Goal: Task Accomplishment & Management: Manage account settings

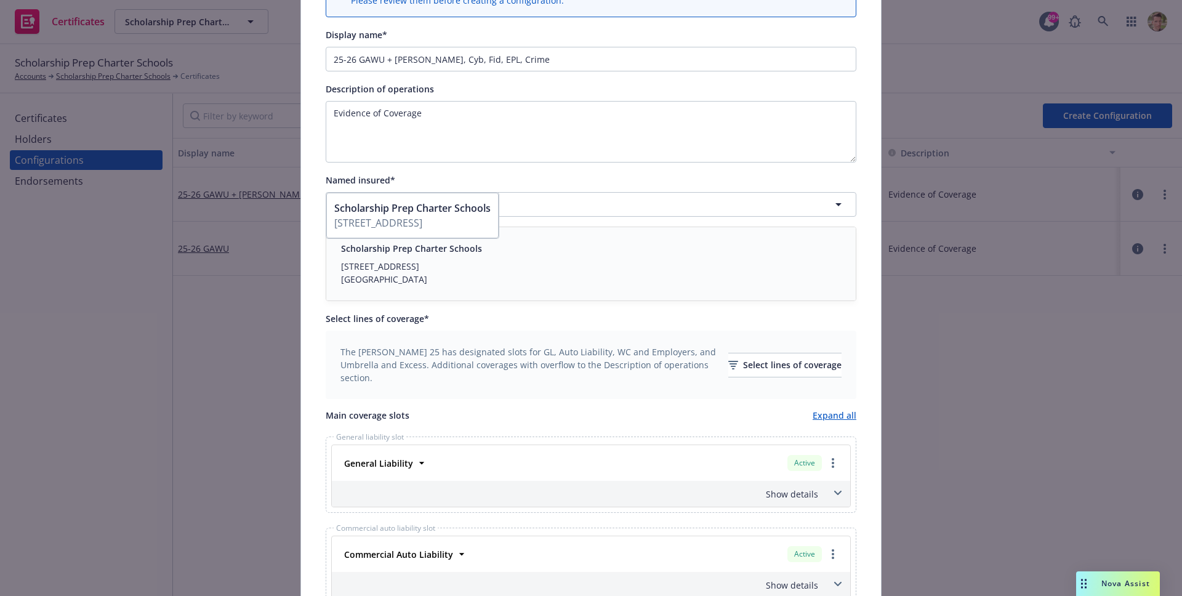
scroll to position [134, 0]
click at [661, 182] on div "Named insured*" at bounding box center [591, 180] width 531 height 15
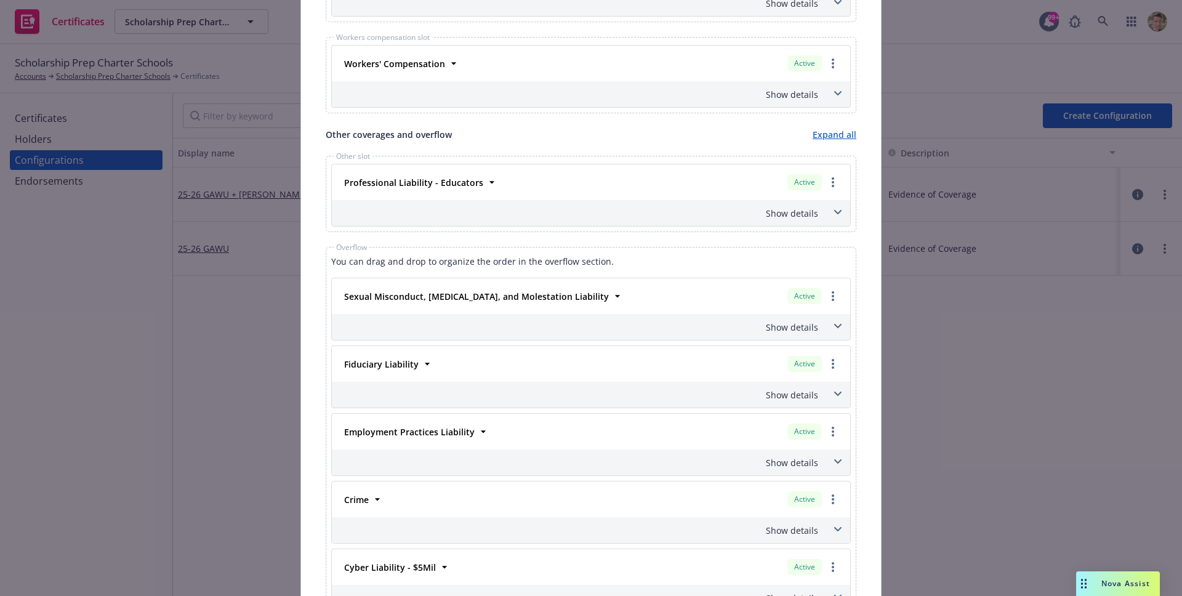
scroll to position [923, 0]
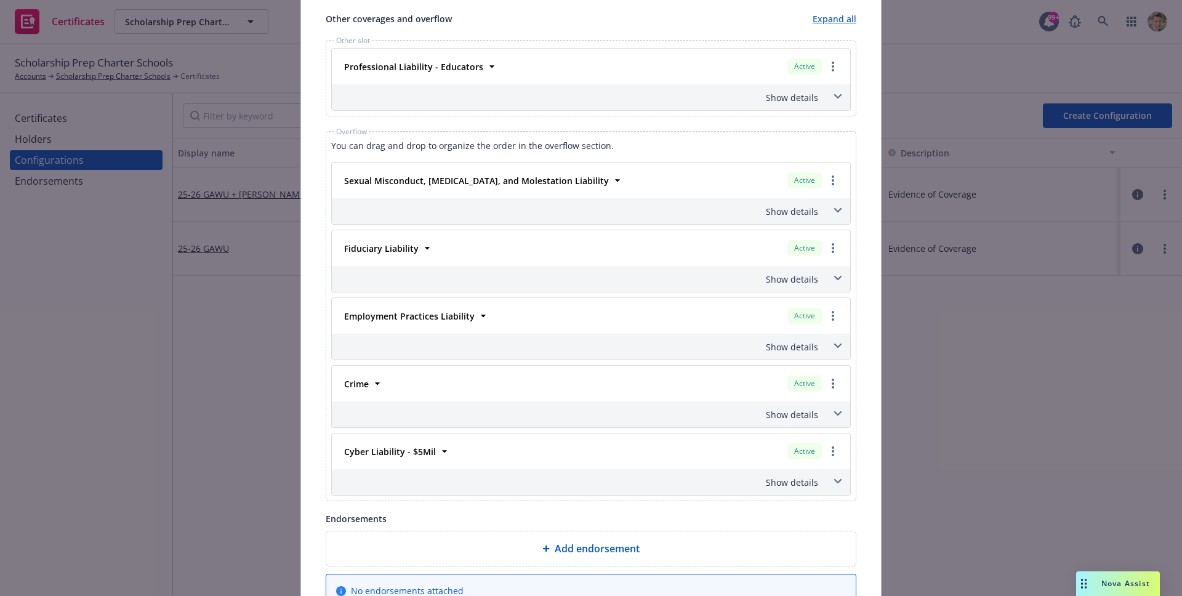
click at [691, 275] on div "Show details" at bounding box center [576, 279] width 484 height 13
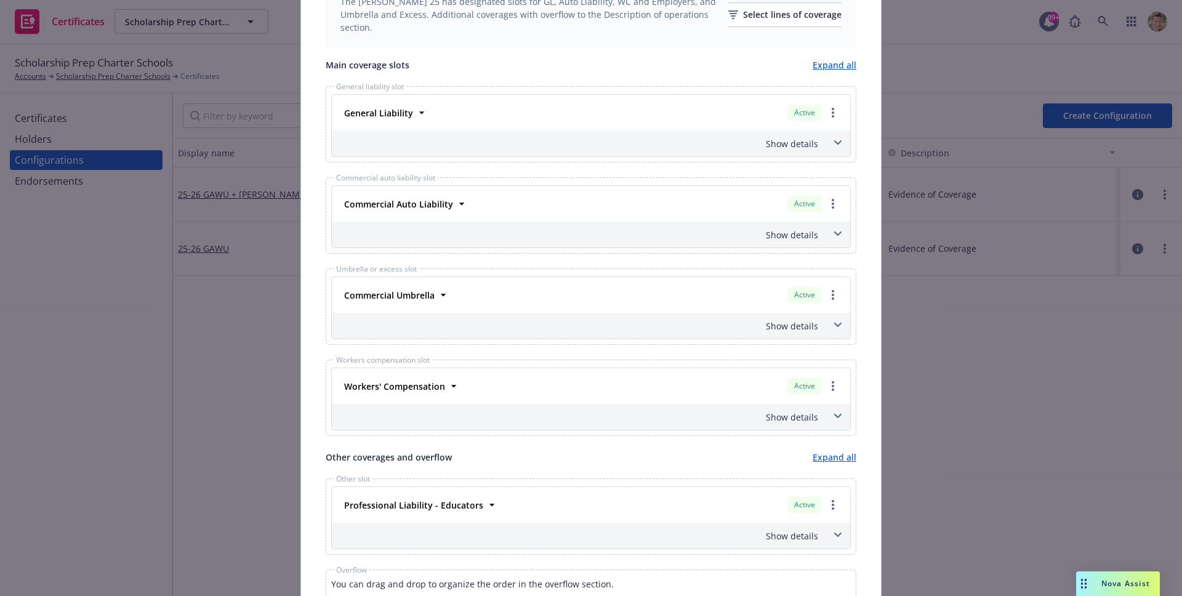
scroll to position [427, 0]
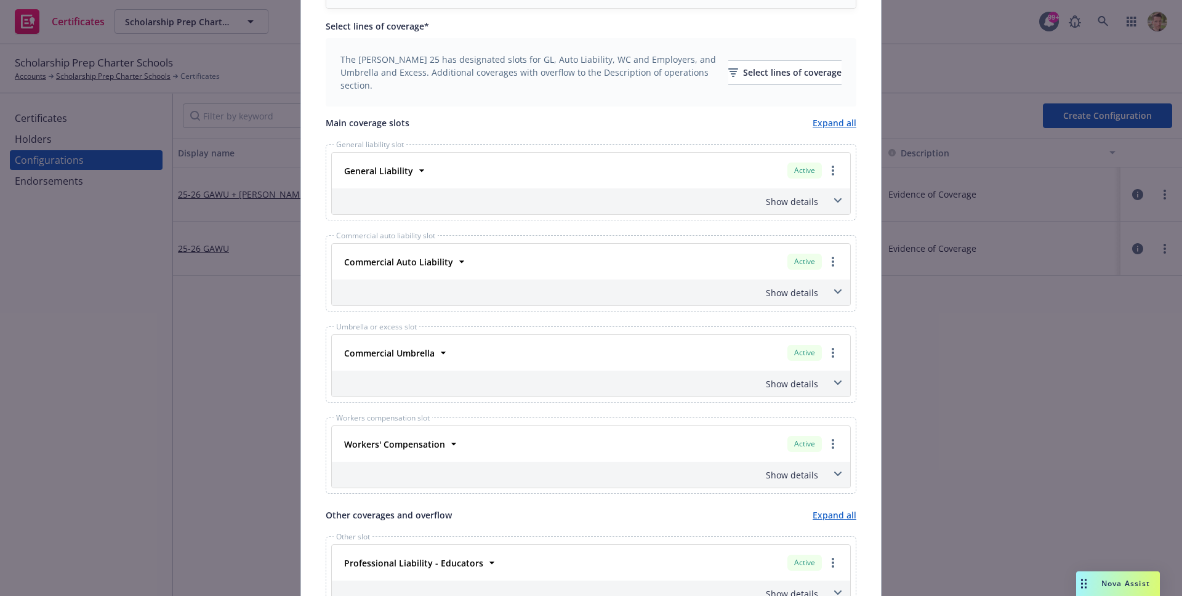
click at [484, 368] on div "Commercial Umbrella Active Policy number PHUB872383-002 Premium $18,713.00 Effe…" at bounding box center [591, 353] width 518 height 36
click at [486, 359] on div "Commercial Umbrella Active" at bounding box center [591, 352] width 504 height 21
click at [393, 355] on strong "Commercial Umbrella" at bounding box center [389, 353] width 90 height 12
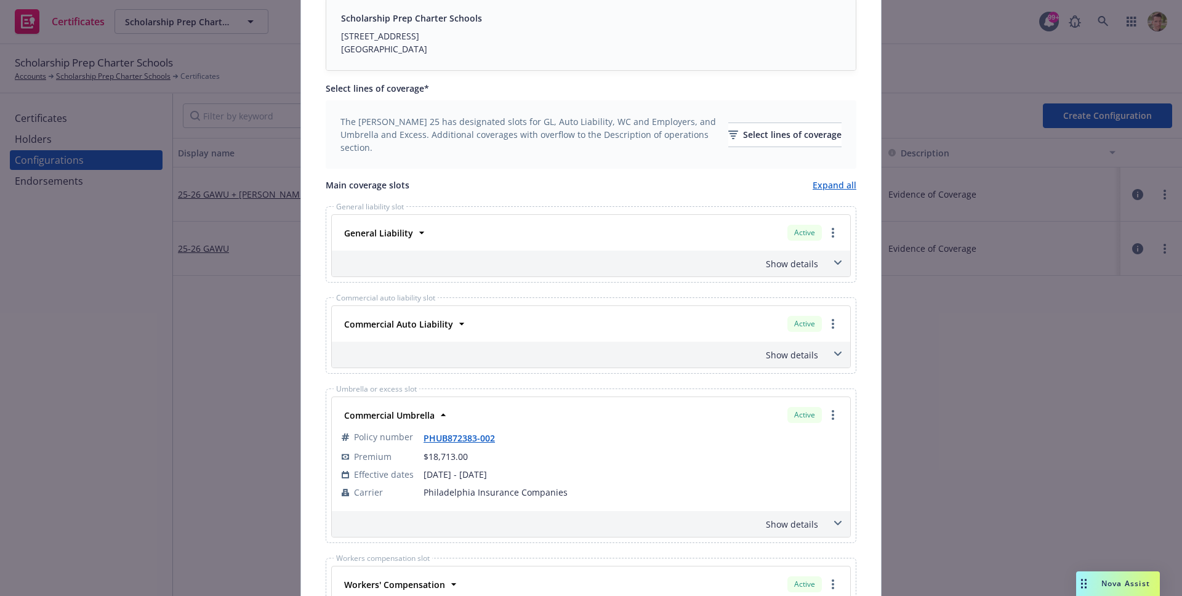
scroll to position [362, 0]
click at [447, 333] on div "Commercial Auto Liability" at bounding box center [397, 327] width 116 height 18
click at [448, 329] on div "Commercial Auto Liability" at bounding box center [397, 327] width 116 height 18
click at [456, 325] on icon at bounding box center [462, 326] width 12 height 12
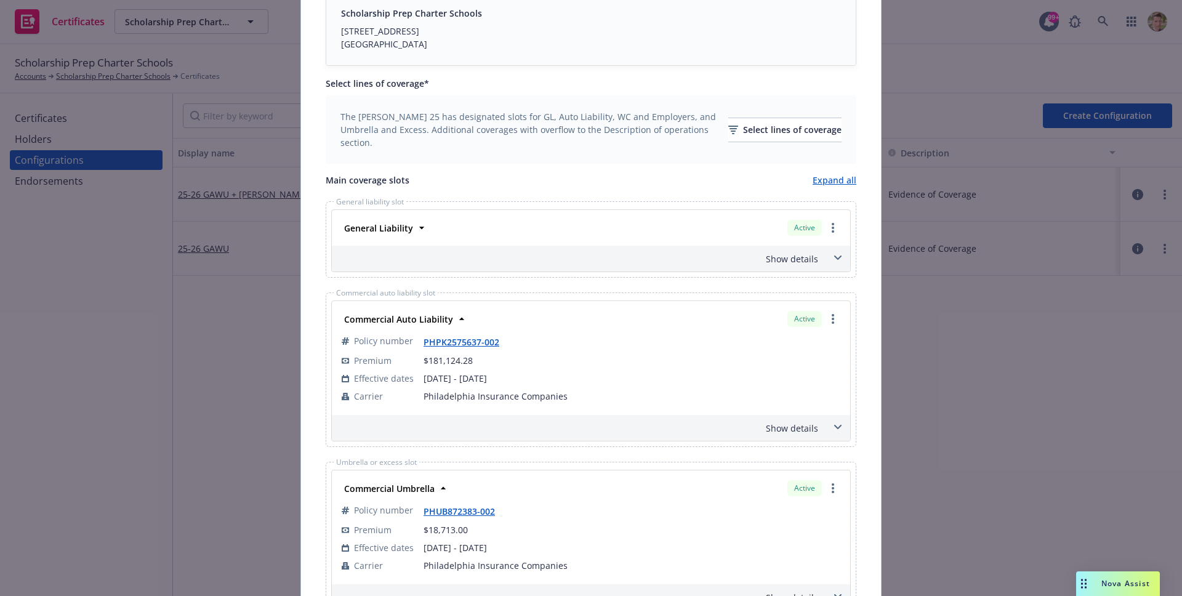
scroll to position [415, 0]
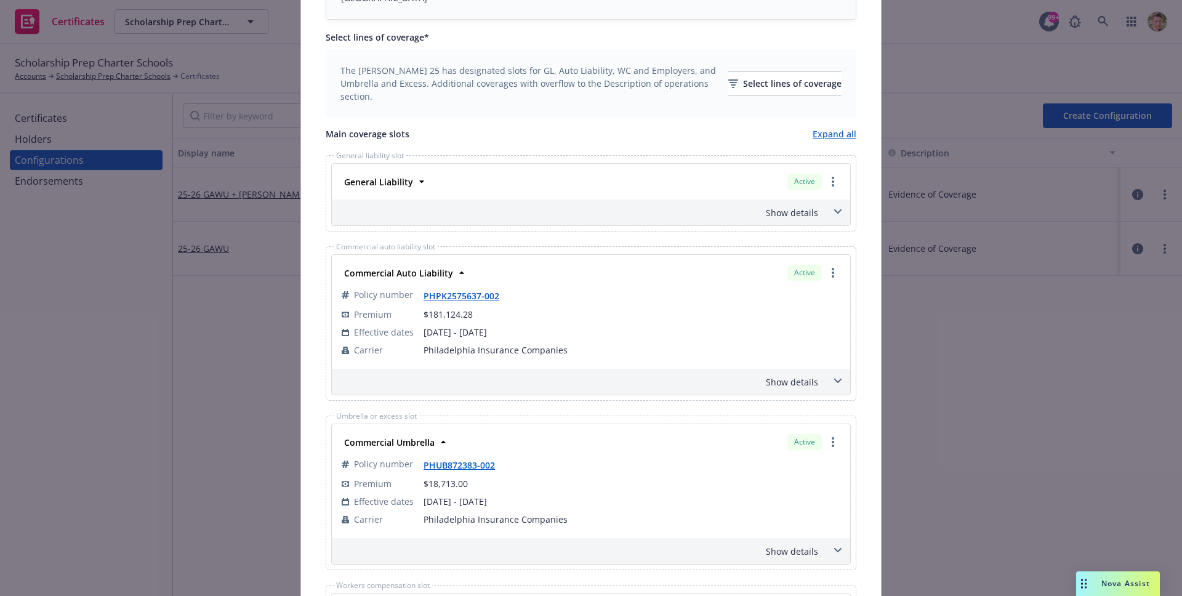
click at [790, 388] on div "Show details" at bounding box center [591, 382] width 518 height 26
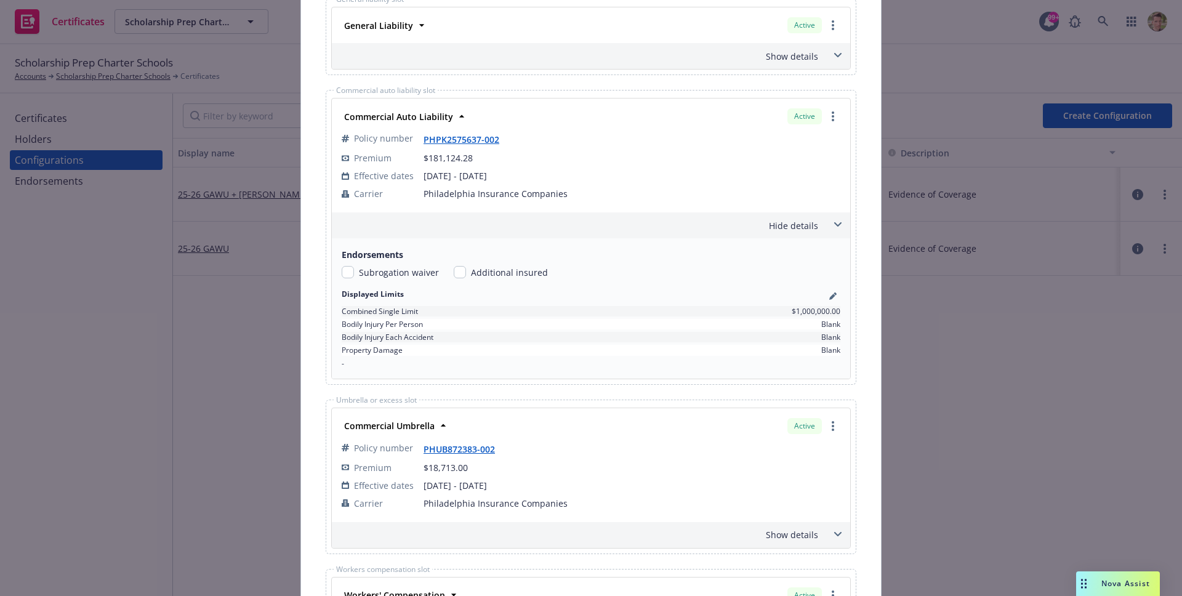
scroll to position [632, 0]
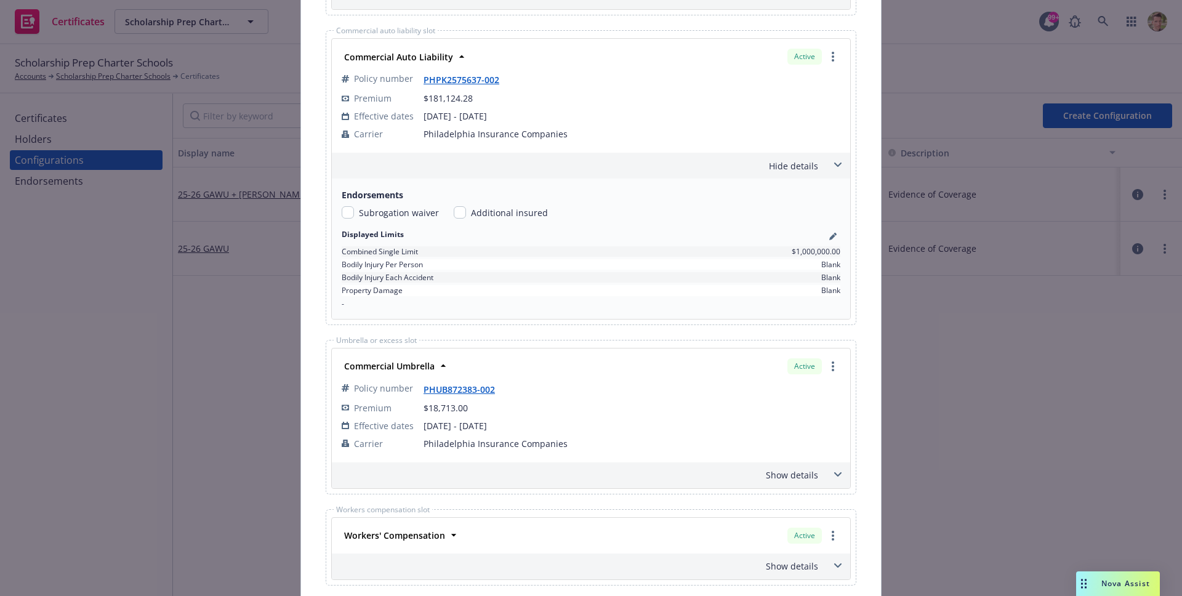
click at [797, 475] on div "Show details" at bounding box center [576, 474] width 484 height 13
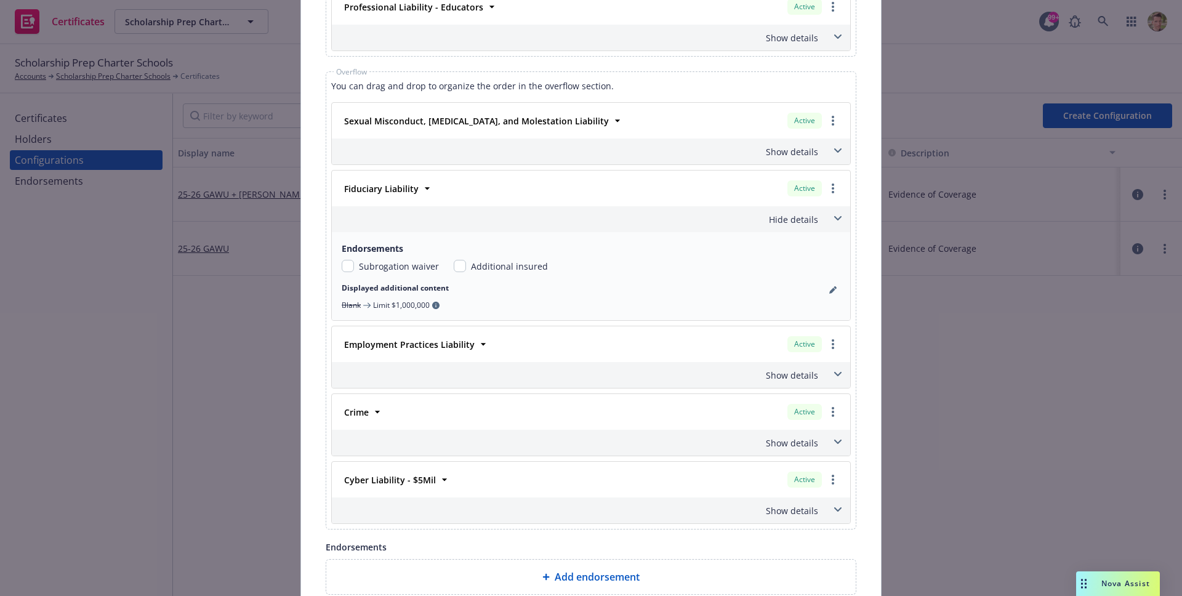
scroll to position [1553, 0]
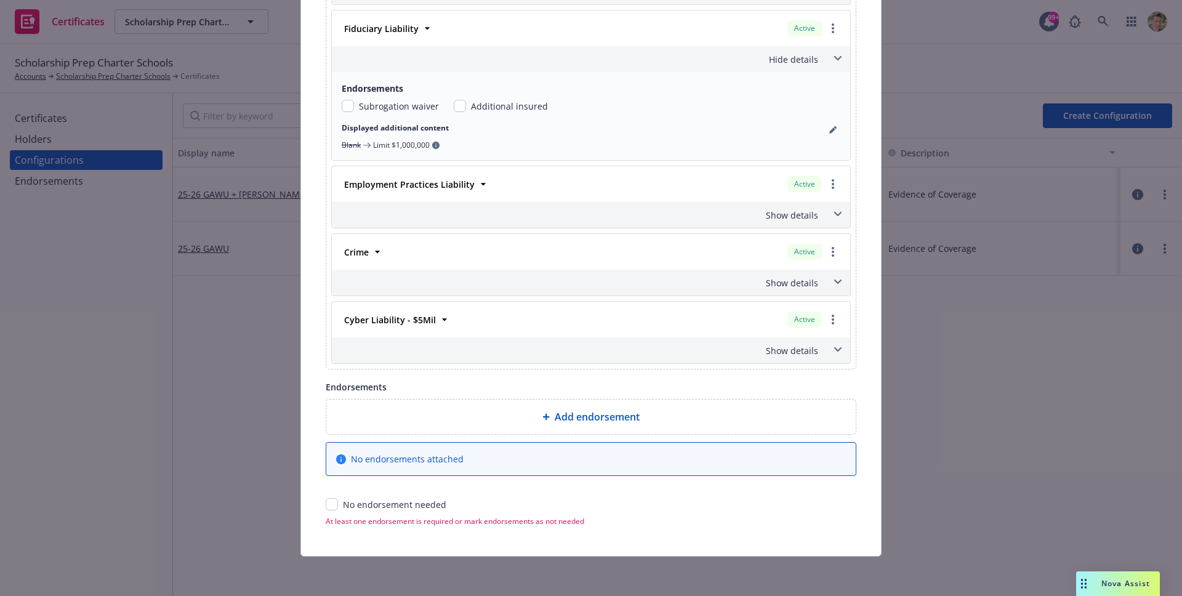
click at [532, 428] on div "Add endorsement" at bounding box center [590, 416] width 529 height 34
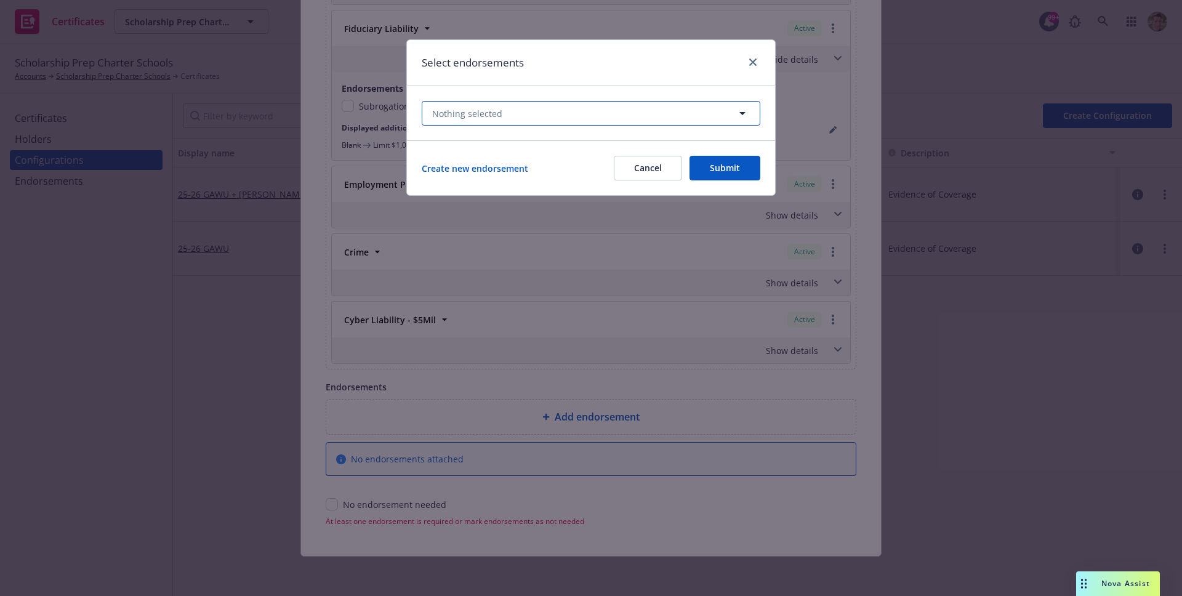
click at [633, 119] on button "Nothing selected" at bounding box center [591, 113] width 339 height 25
type input "commer"
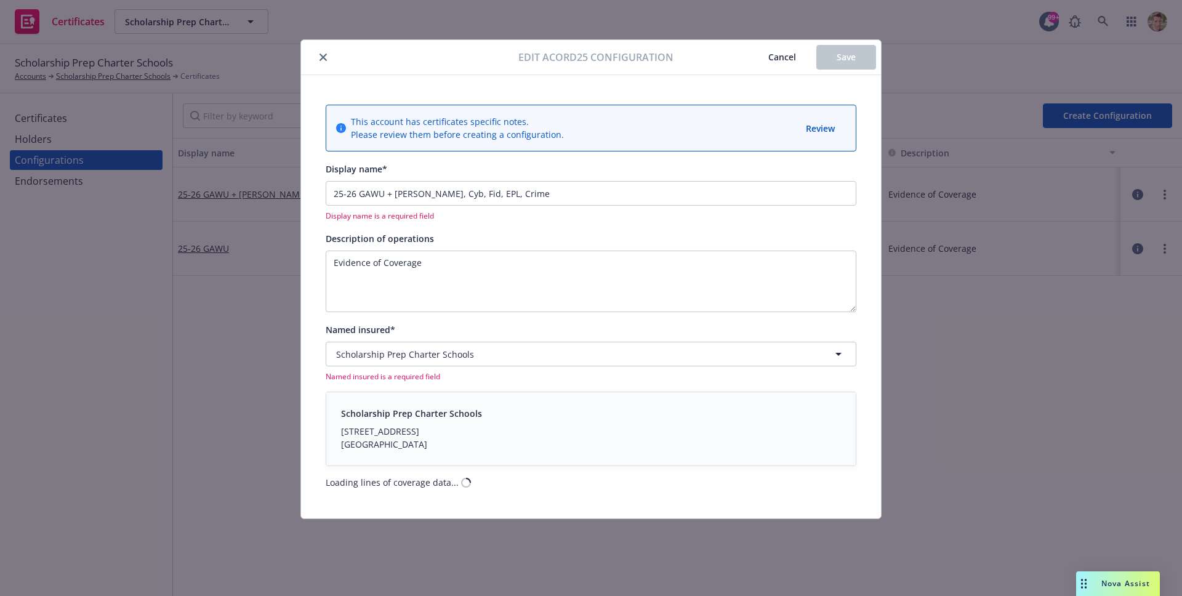
click at [590, 216] on span "Display name is a required field" at bounding box center [591, 216] width 531 height 10
click at [599, 196] on input "25-26 GAWU + [PERSON_NAME], Cyb, Fid, EPL, Crime" at bounding box center [591, 193] width 531 height 25
click at [592, 229] on div "This account has certificates specific notes. Please review them before creatin…" at bounding box center [591, 297] width 531 height 384
click at [531, 426] on div "Scholarship Prep Charter Schools 313 N Birch Street Santa Ana, CA 92701" at bounding box center [591, 429] width 500 height 44
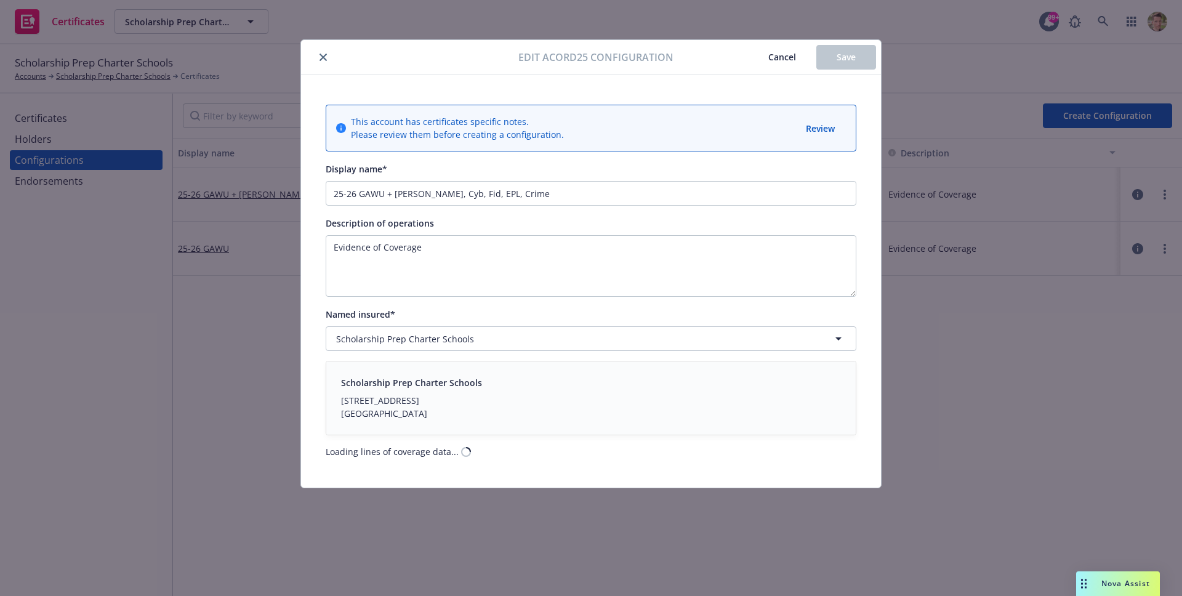
click at [678, 377] on div "Scholarship Prep Charter Schools 313 N Birch Street Santa Ana, CA 92701" at bounding box center [591, 398] width 500 height 44
click at [773, 92] on div "This account has certificates specific notes. Please review them before creatin…" at bounding box center [591, 281] width 580 height 412
click at [789, 55] on span "Cancel" at bounding box center [782, 57] width 28 height 12
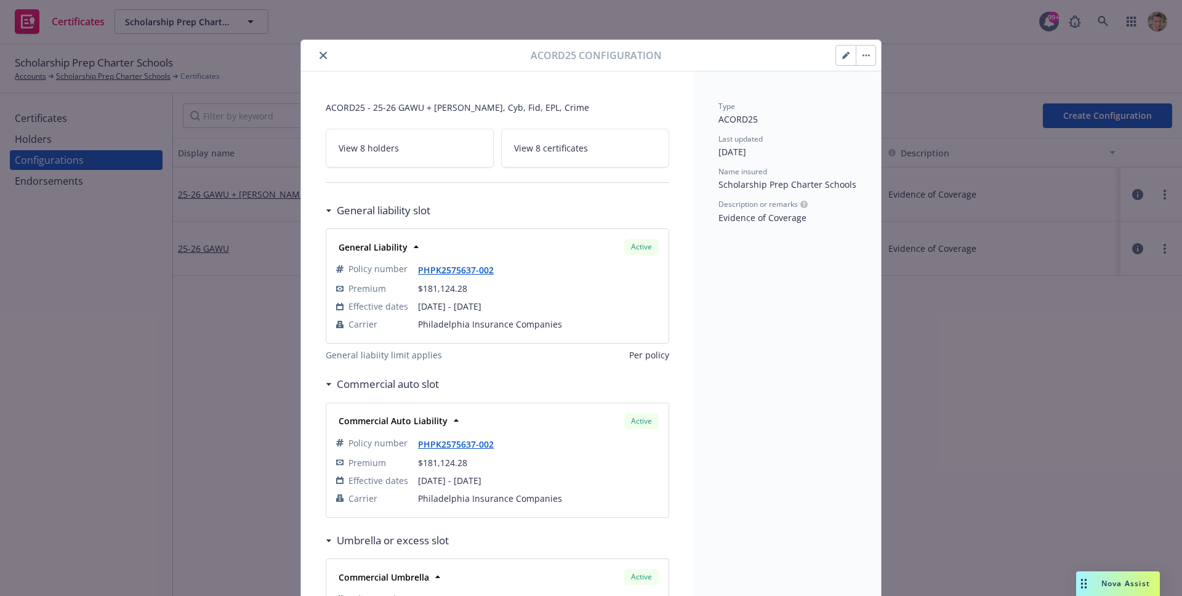
click at [842, 58] on icon "button" at bounding box center [845, 55] width 7 height 7
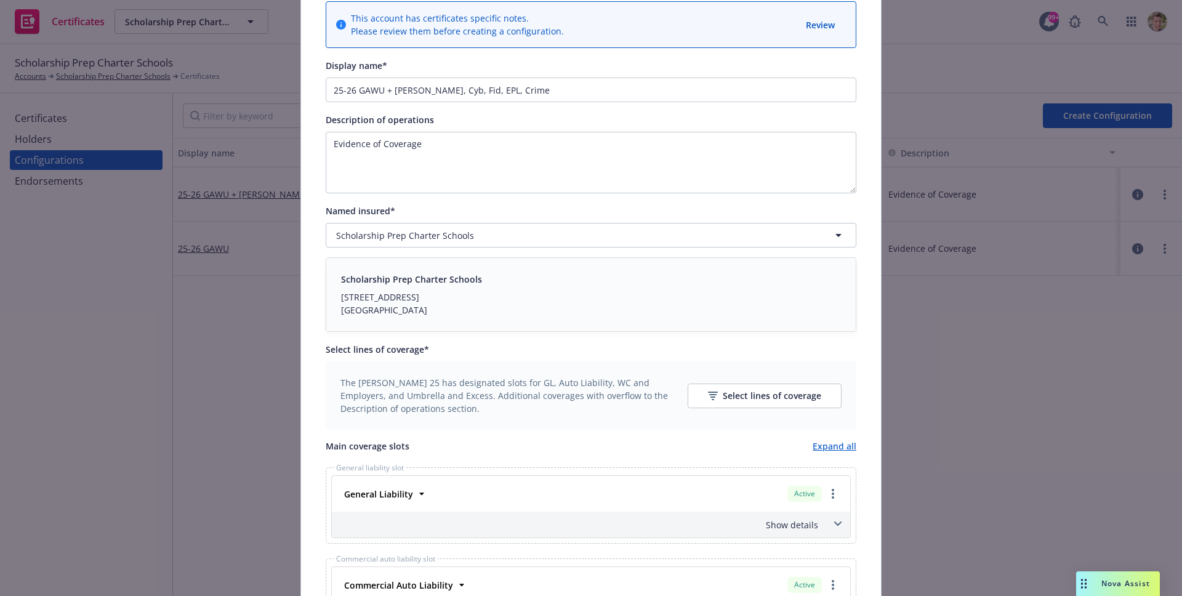
scroll to position [345, 0]
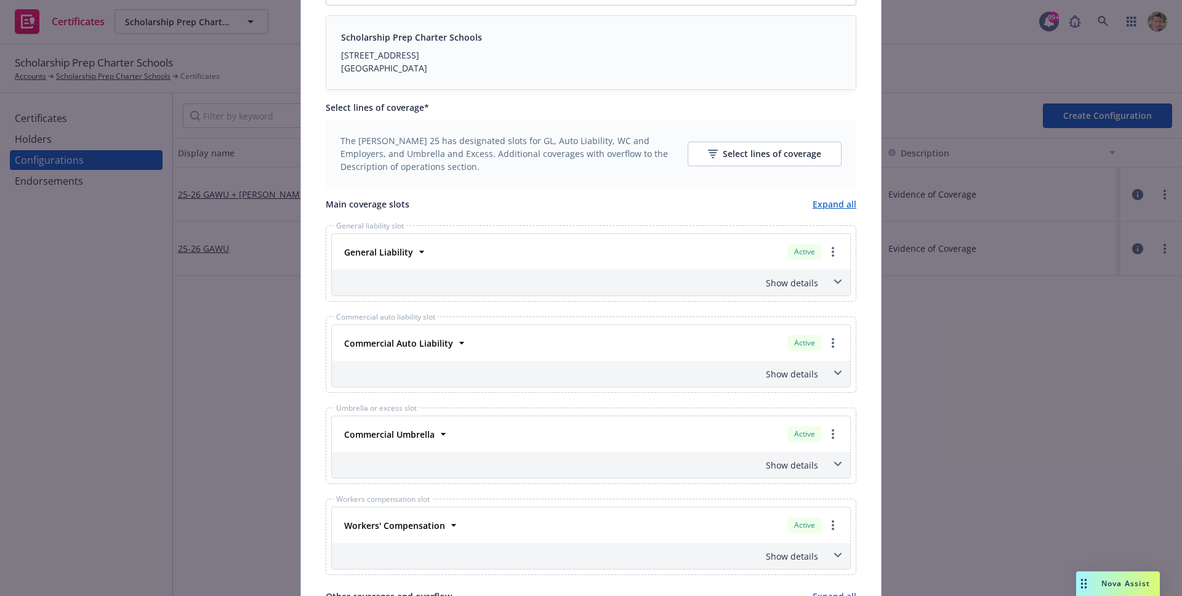
click at [598, 290] on div "Show details" at bounding box center [591, 283] width 518 height 26
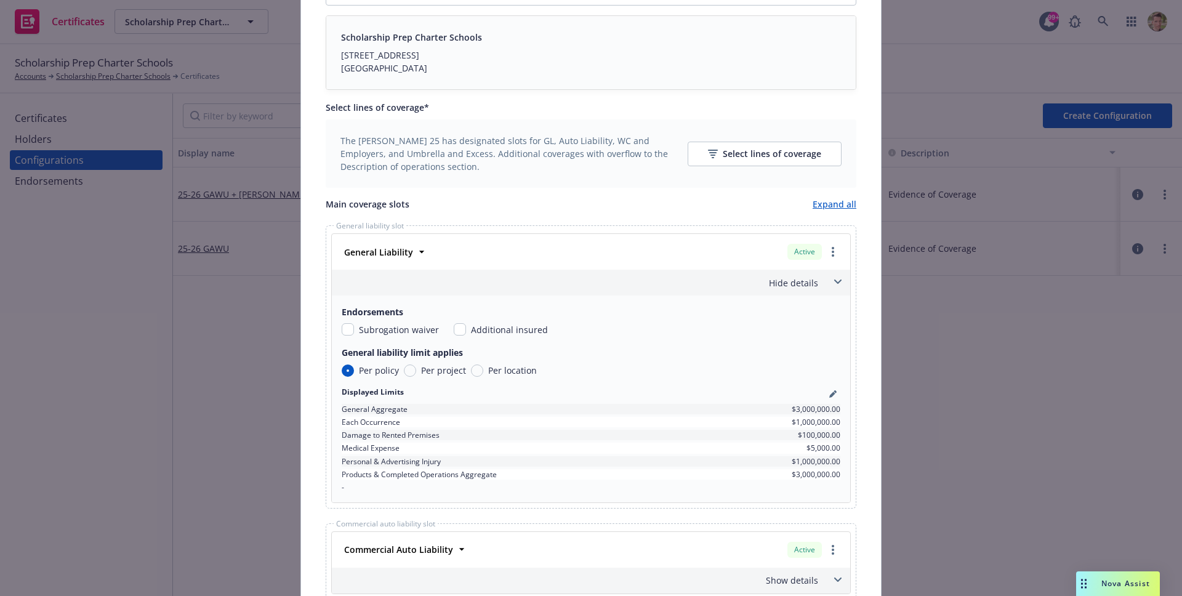
click at [598, 290] on div "Hide details" at bounding box center [591, 283] width 518 height 26
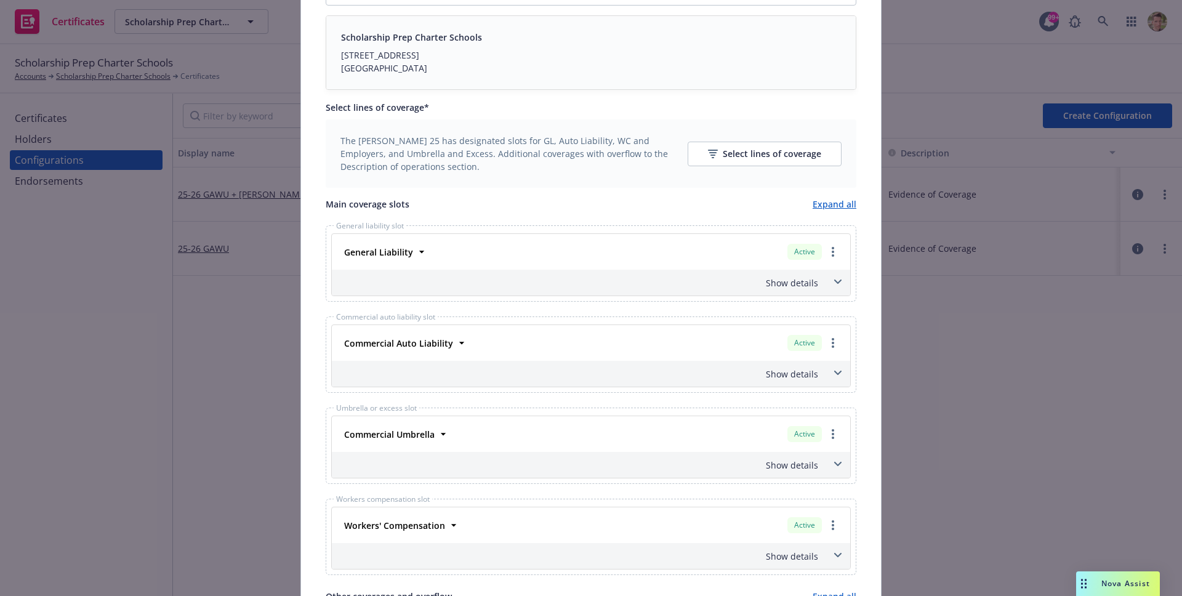
click at [582, 263] on div "General Liability Active Policy number PHPK2575637-002 Premium $181,124.28 Effe…" at bounding box center [591, 252] width 518 height 36
click at [591, 279] on div "Show details" at bounding box center [576, 282] width 484 height 13
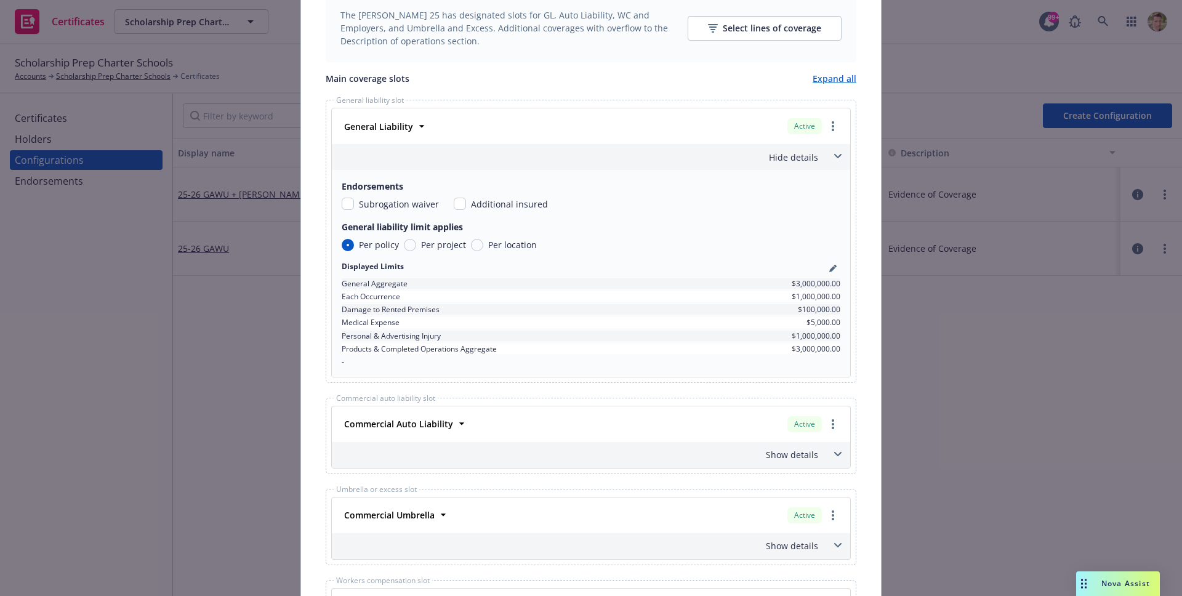
scroll to position [574, 0]
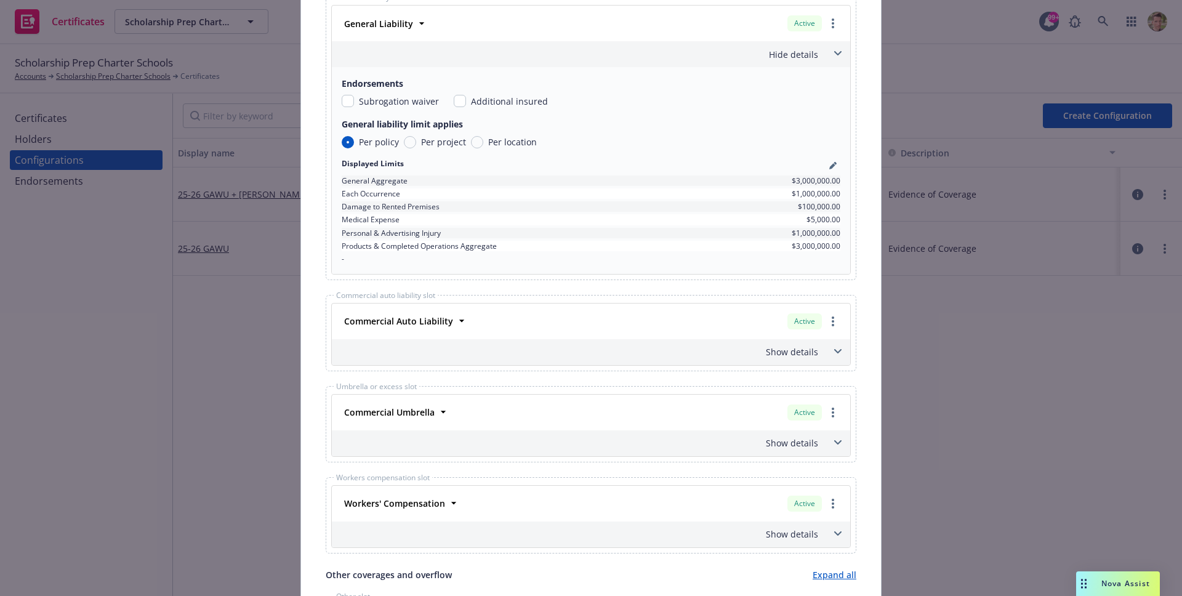
click at [553, 361] on div "Show details" at bounding box center [591, 352] width 518 height 26
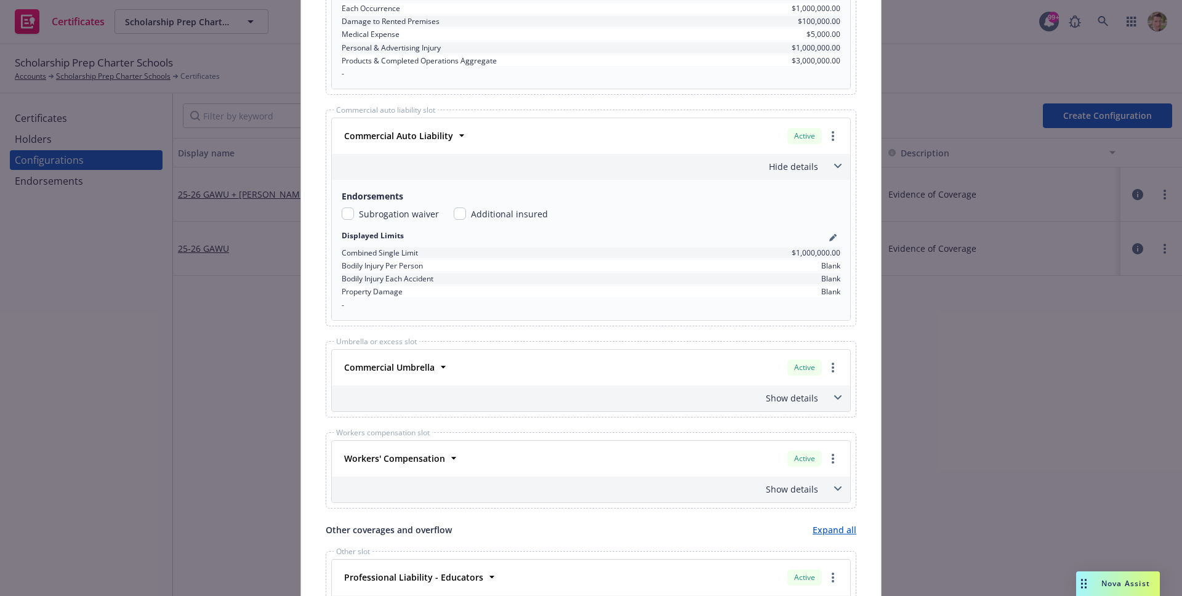
scroll to position [761, 0]
click at [491, 406] on div "Show details" at bounding box center [591, 396] width 518 height 26
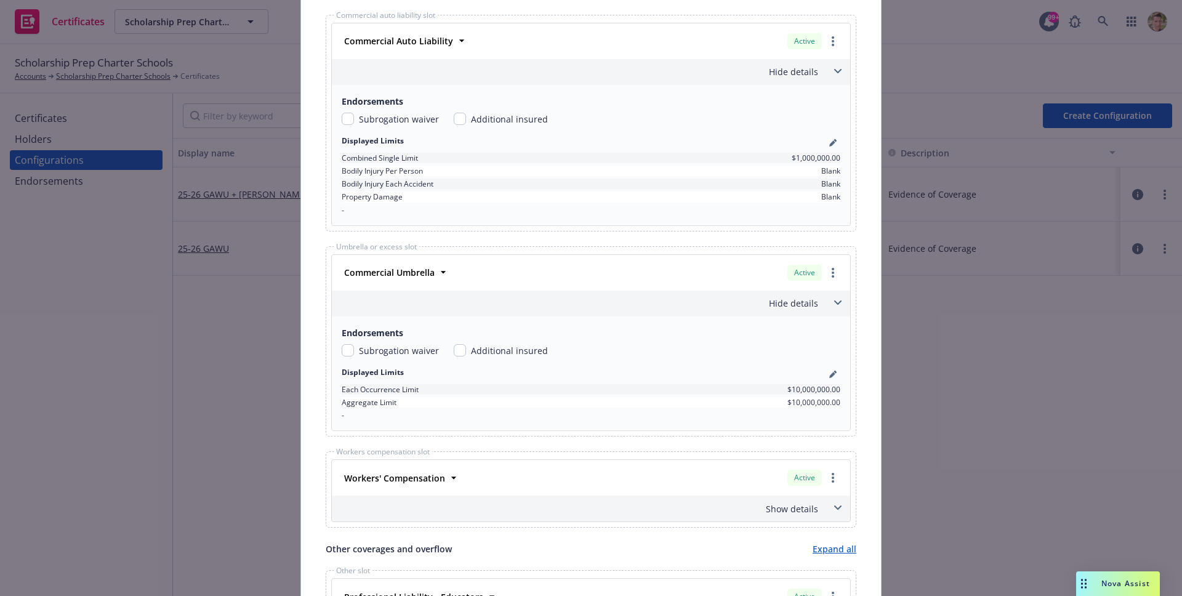
scroll to position [856, 0]
click at [419, 266] on strong "Commercial Umbrella" at bounding box center [389, 270] width 90 height 12
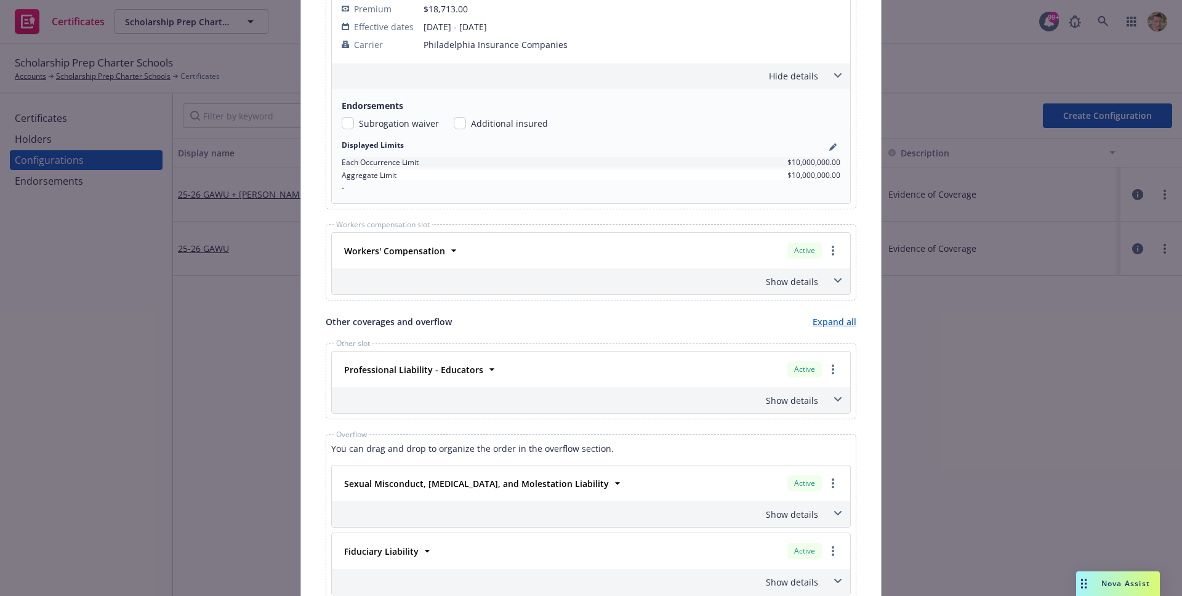
scroll to position [1167, 0]
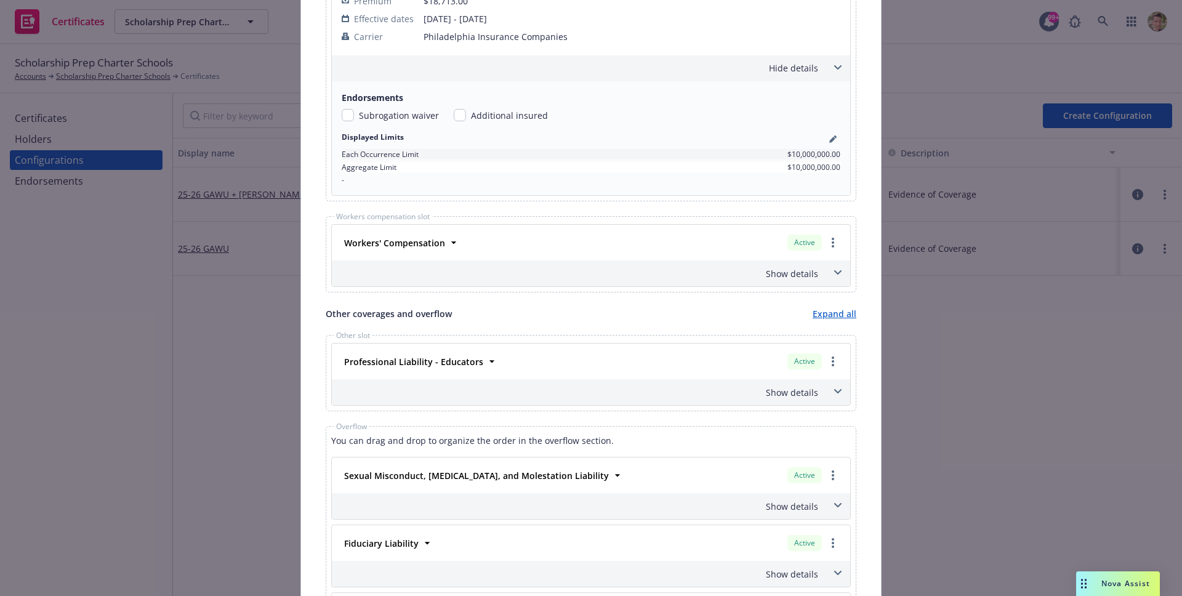
click at [454, 283] on div "Show details" at bounding box center [591, 273] width 518 height 26
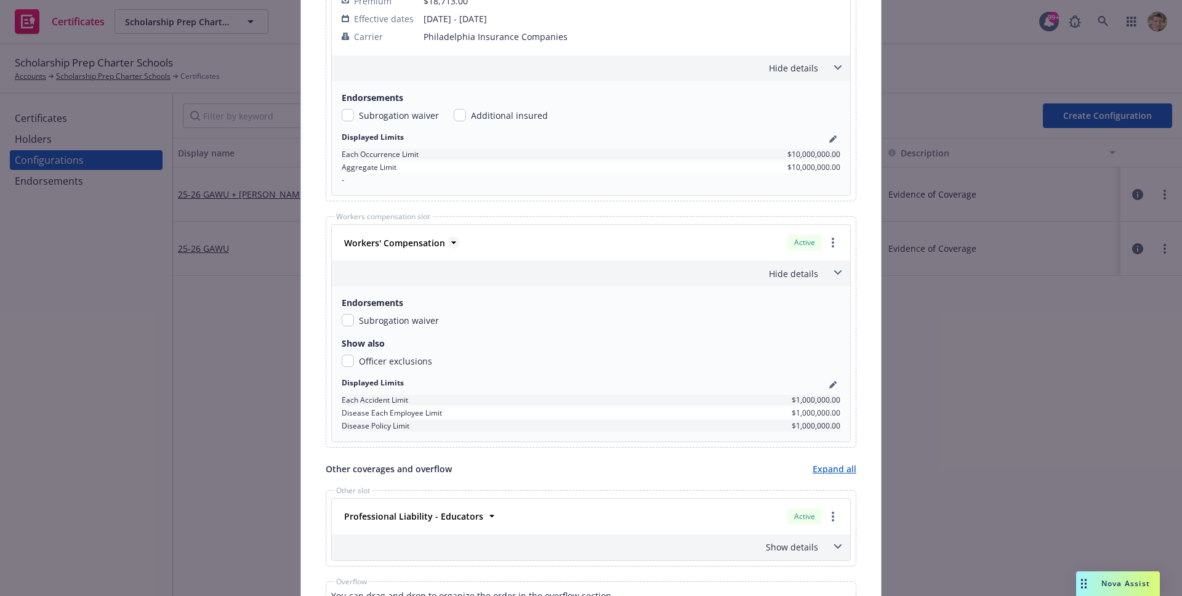
click at [403, 244] on strong "Workers' Compensation" at bounding box center [394, 243] width 101 height 12
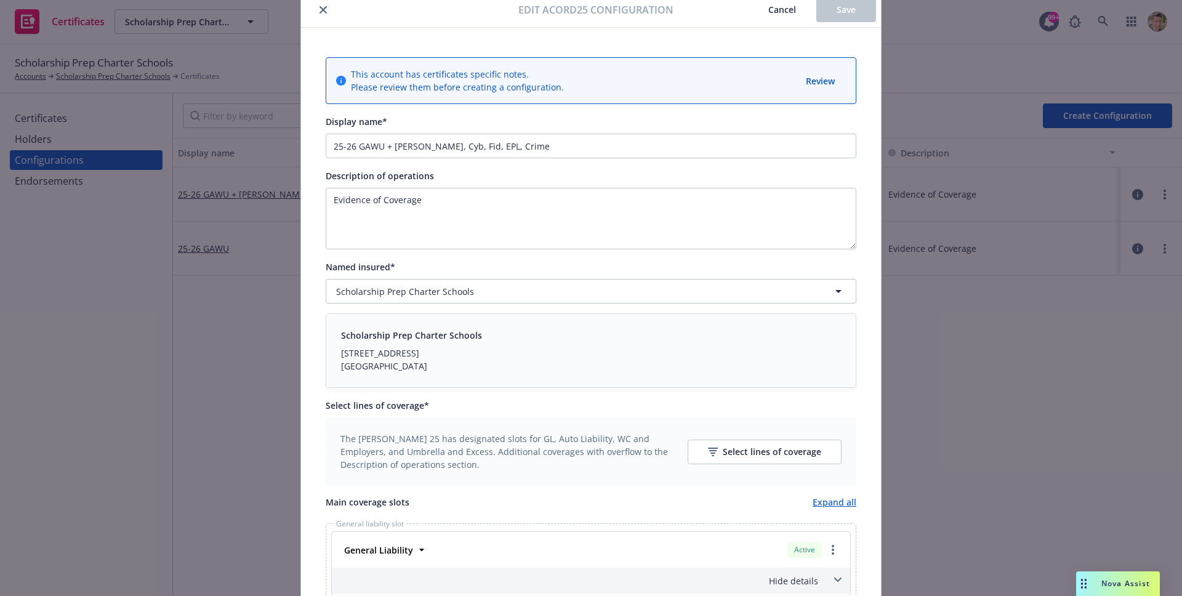
scroll to position [0, 0]
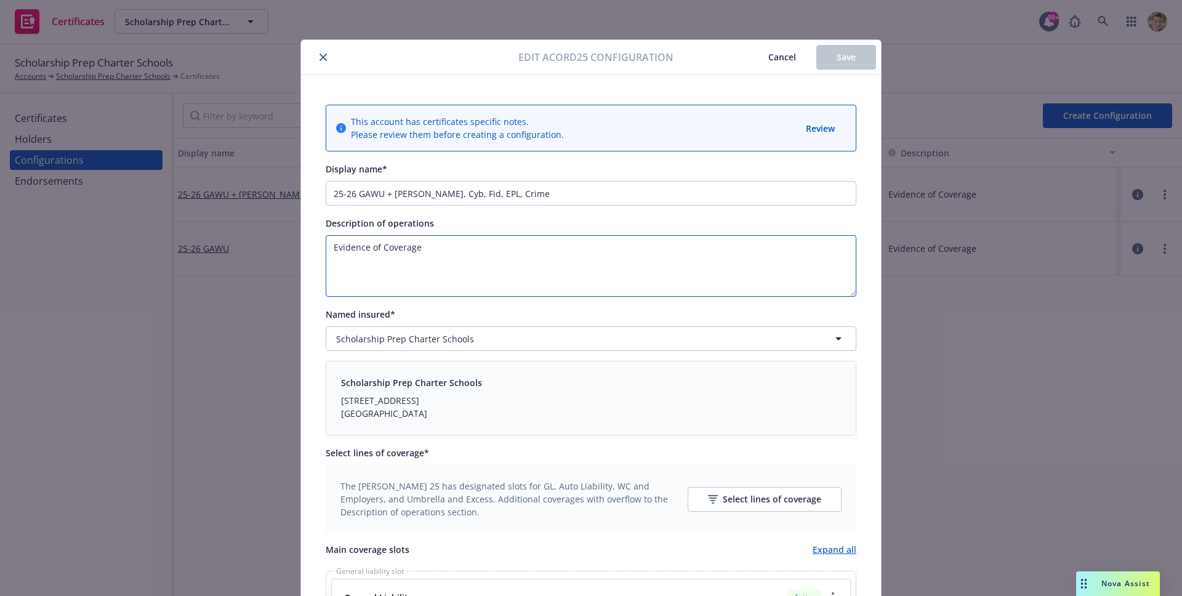
click at [512, 263] on textarea "Evidence of Coverage" at bounding box center [591, 266] width 531 height 62
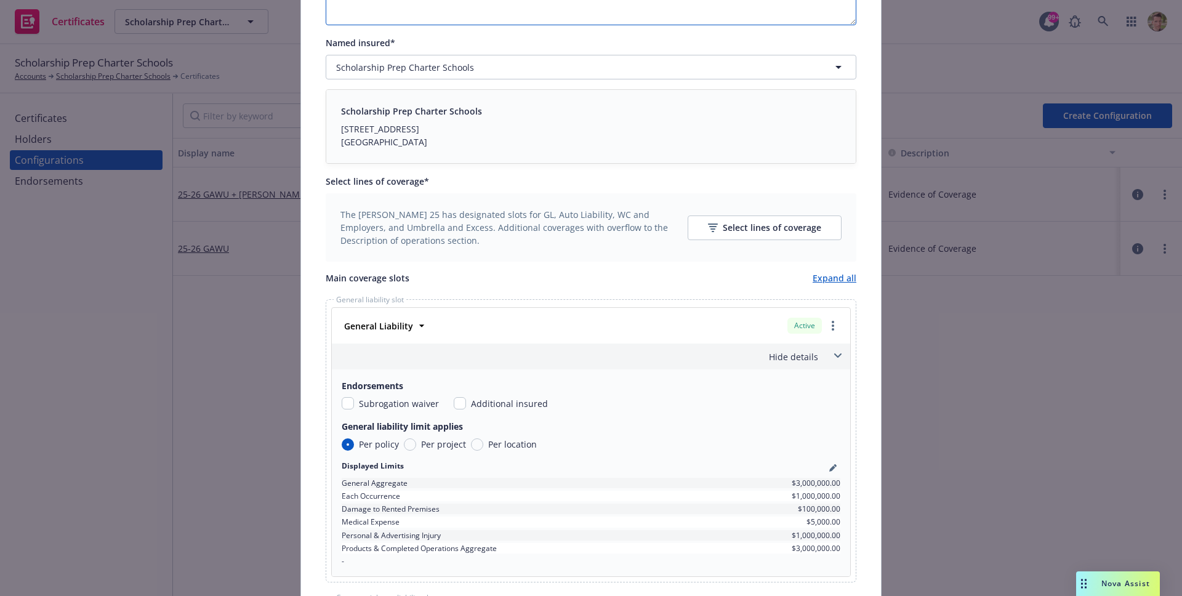
scroll to position [407, 0]
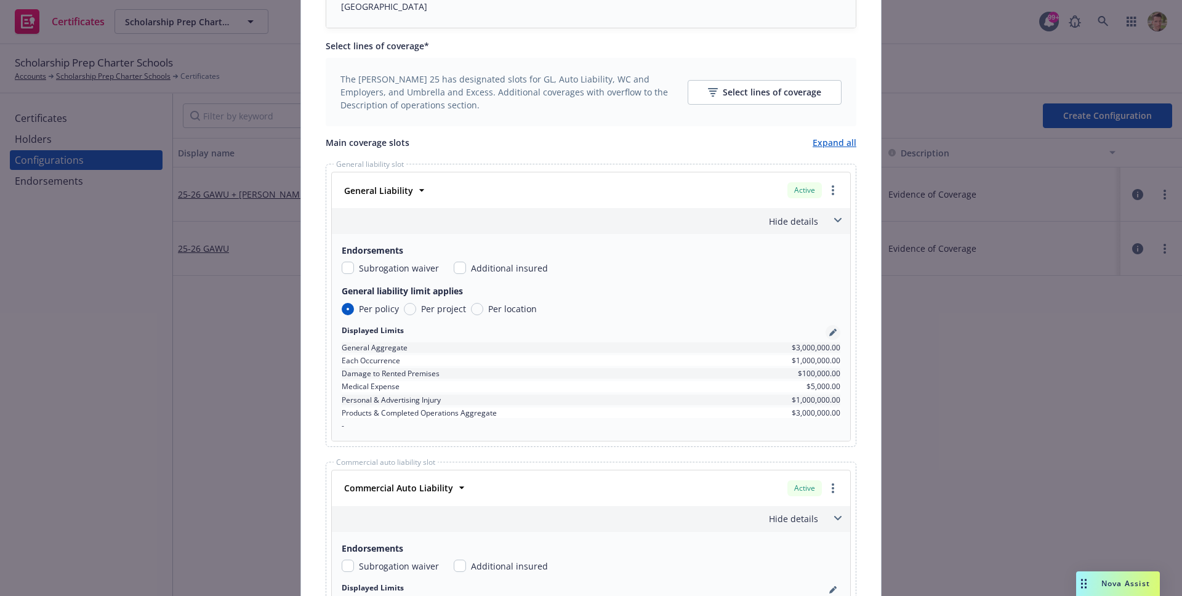
click at [831, 332] on icon "pencil" at bounding box center [832, 332] width 7 height 7
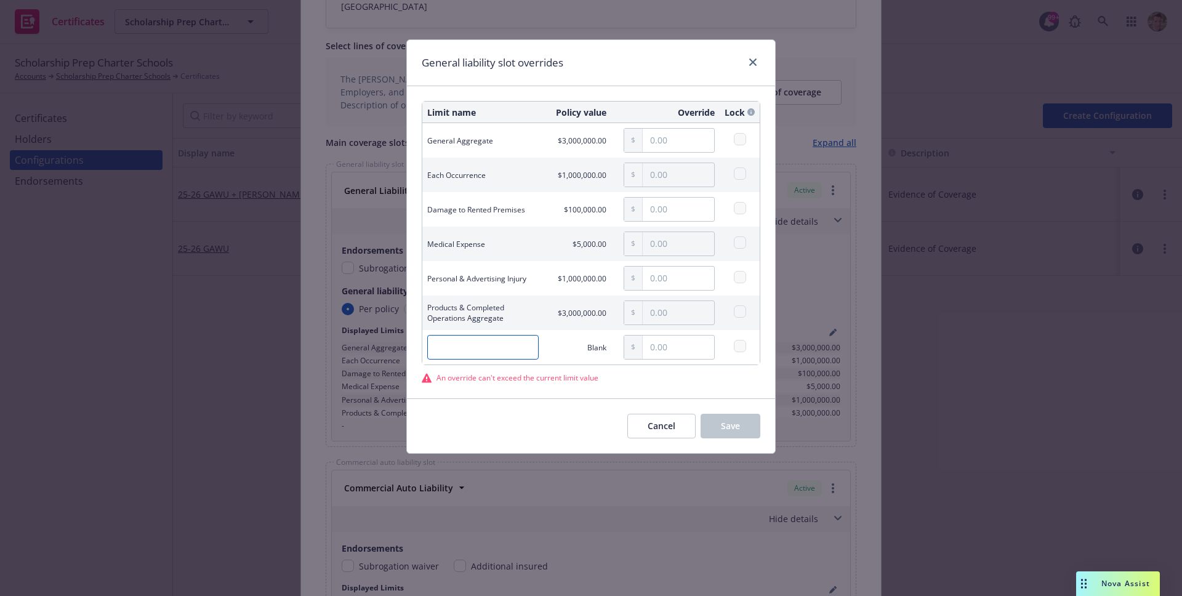
click at [500, 343] on input "text" at bounding box center [482, 347] width 111 height 25
click at [500, 377] on span "An override can't exceed the current limit value" at bounding box center [517, 377] width 162 height 10
click at [659, 139] on input "text" at bounding box center [678, 140] width 71 height 23
type input "1.00"
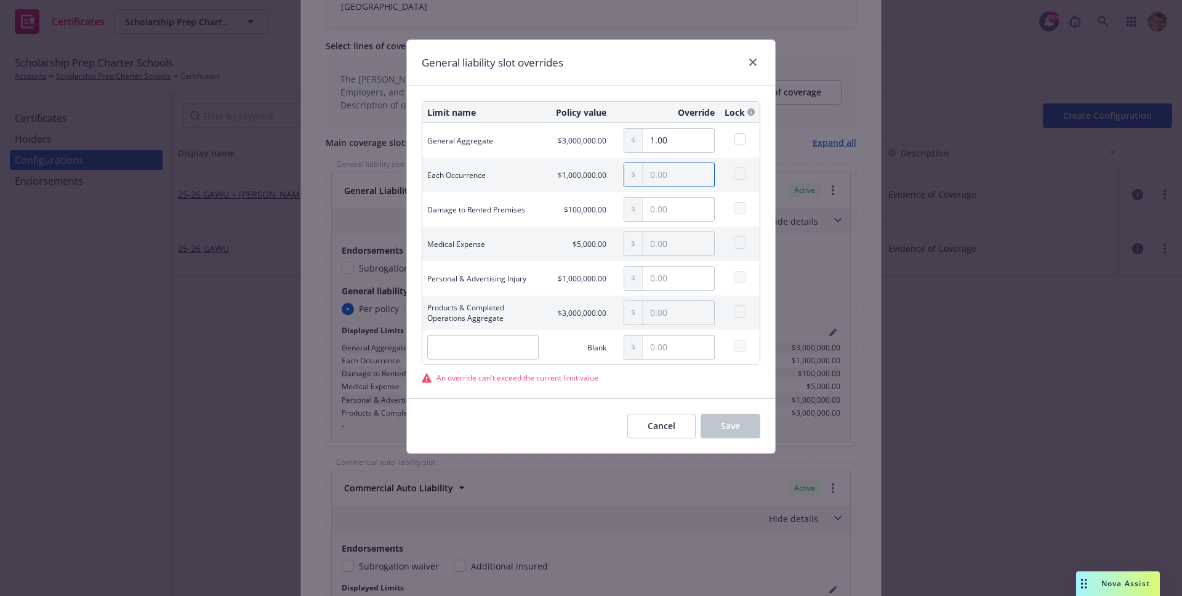
click at [668, 166] on input "text" at bounding box center [678, 174] width 71 height 23
type input "1.00"
click at [680, 209] on input "text" at bounding box center [678, 209] width 71 height 23
type input "1.00"
click at [688, 243] on input "text" at bounding box center [678, 243] width 71 height 23
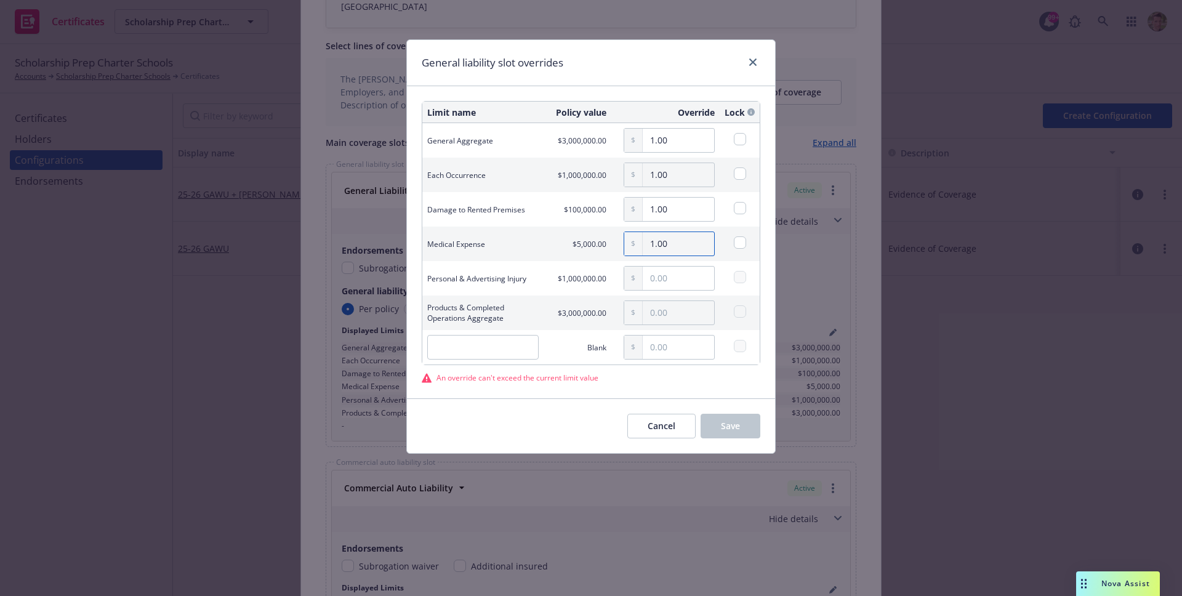
type input "1.00"
click at [688, 281] on input "text" at bounding box center [678, 278] width 71 height 23
type input "1.00"
click at [690, 311] on input "text" at bounding box center [678, 312] width 71 height 23
type input "1.00"
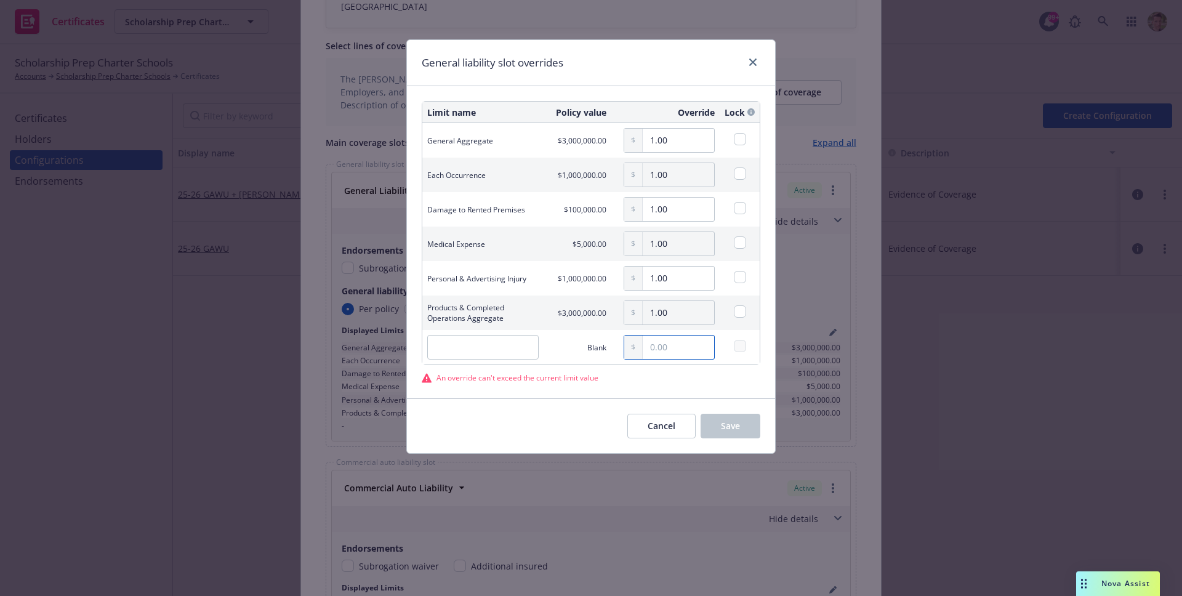
click at [697, 354] on input "text" at bounding box center [678, 346] width 71 height 23
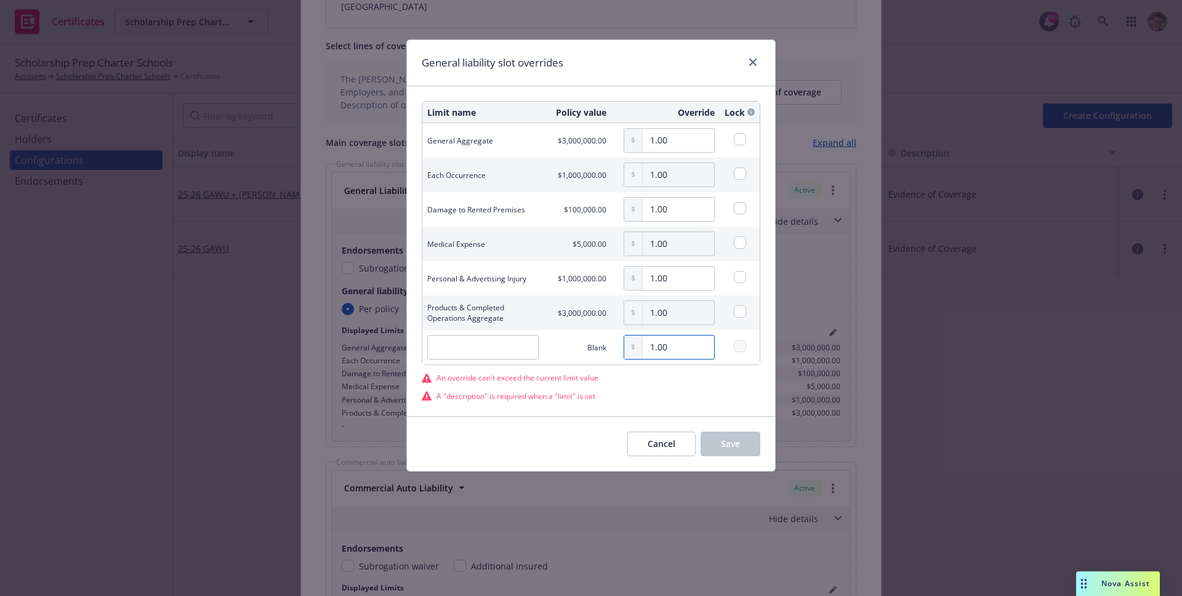
type input "1.00"
click at [516, 351] on input "text" at bounding box center [482, 347] width 111 height 25
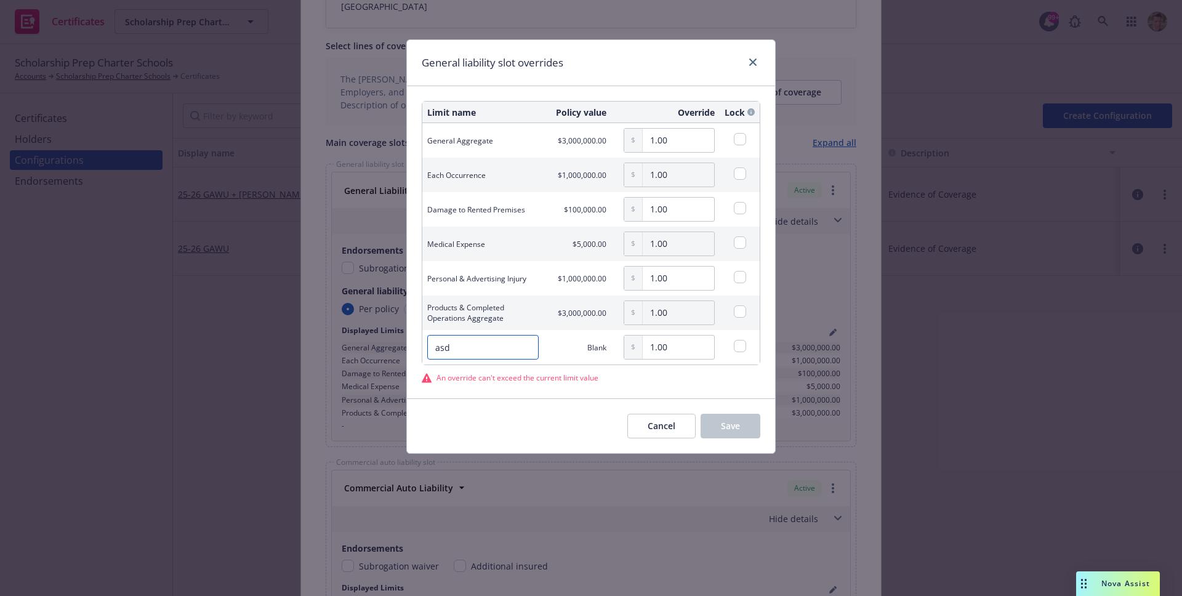
type input "asd"
drag, startPoint x: 644, startPoint y: 382, endPoint x: 590, endPoint y: 382, distance: 54.2
click at [644, 382] on div "An override can't exceed the current limit value" at bounding box center [591, 377] width 339 height 10
click at [526, 382] on span "An override can't exceed the current limit value" at bounding box center [517, 377] width 162 height 10
click at [528, 381] on span "An override can't exceed the current limit value" at bounding box center [517, 377] width 162 height 10
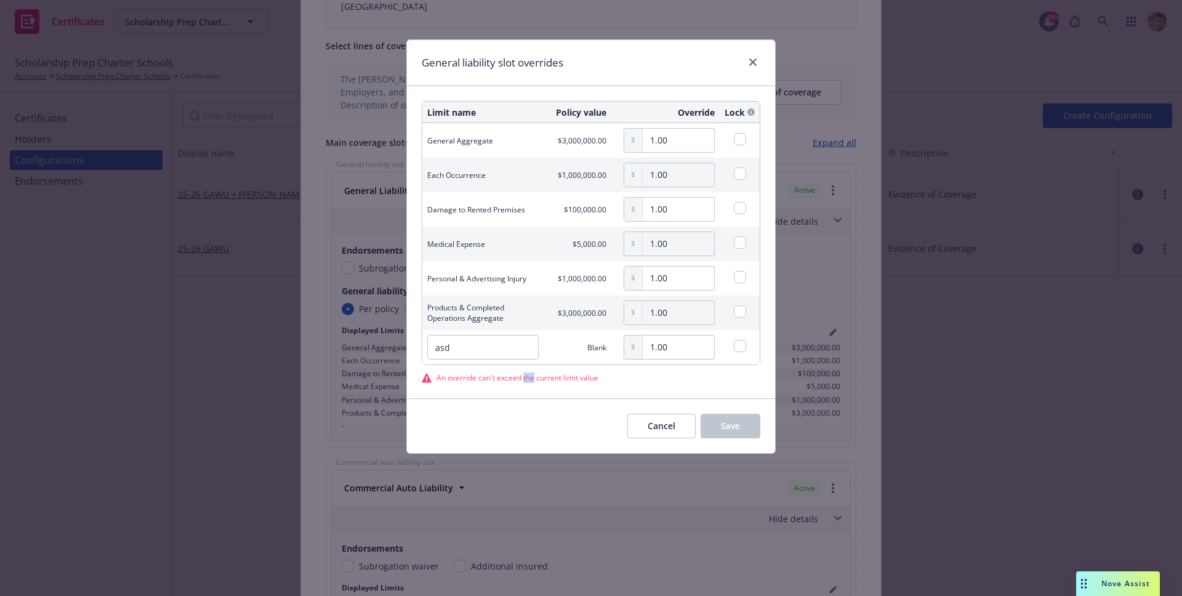
click at [528, 381] on span "An override can't exceed the current limit value" at bounding box center [517, 377] width 162 height 10
copy span "An override can't exceed the current limit value"
click at [654, 425] on span "Cancel" at bounding box center [662, 426] width 28 height 12
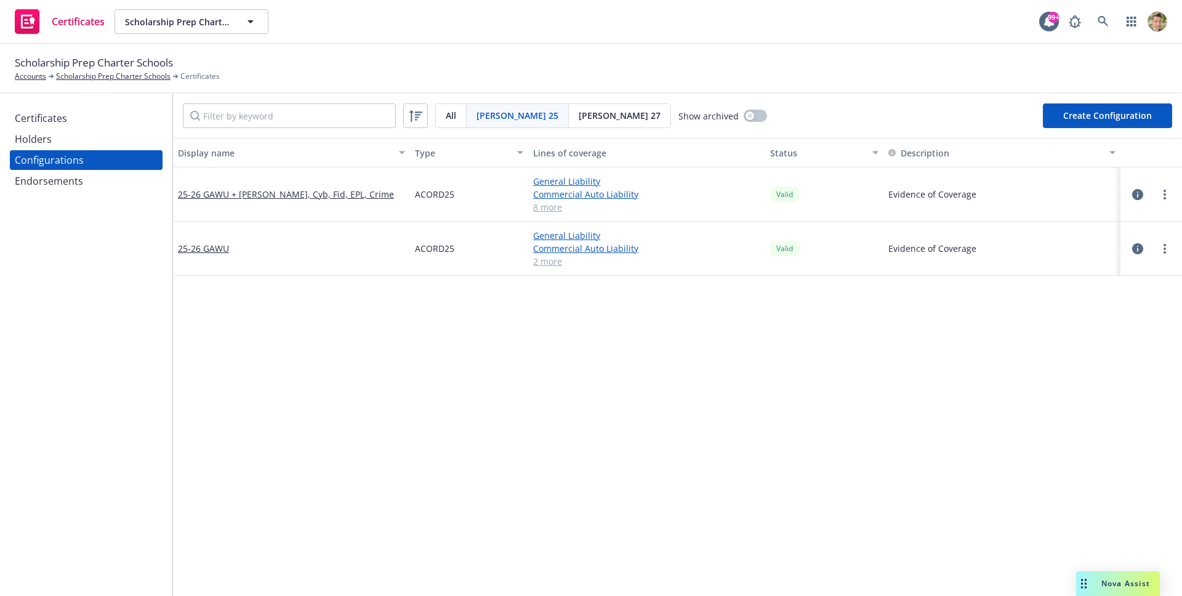
click at [1082, 119] on button "Create Configuration" at bounding box center [1107, 115] width 129 height 25
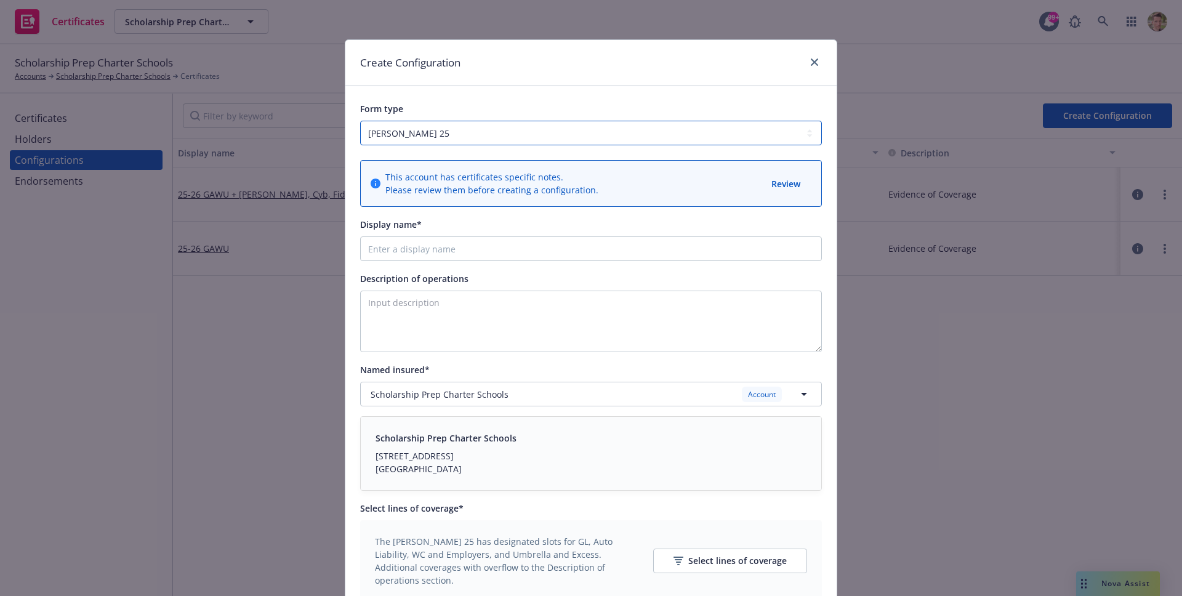
click at [547, 128] on select "[PERSON_NAME] 25 [PERSON_NAME] 27" at bounding box center [591, 133] width 462 height 25
click at [360, 121] on select "[PERSON_NAME] 25 [PERSON_NAME] 27" at bounding box center [591, 133] width 462 height 25
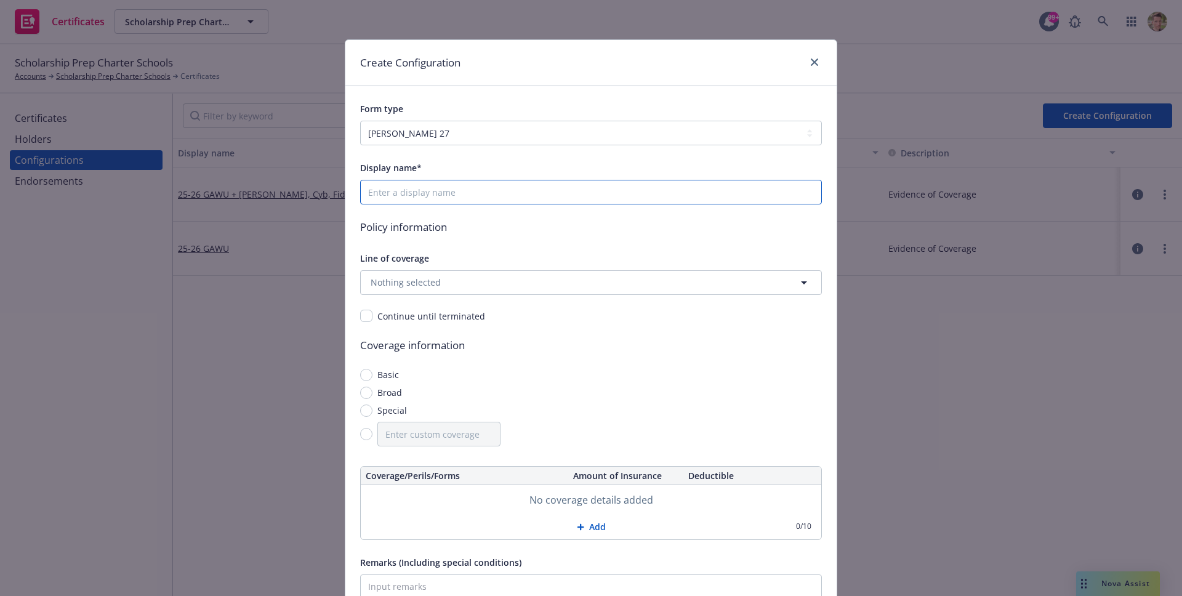
click at [441, 196] on input "Display name*" at bounding box center [591, 192] width 462 height 25
click at [367, 273] on button "Nothing selected" at bounding box center [591, 282] width 462 height 25
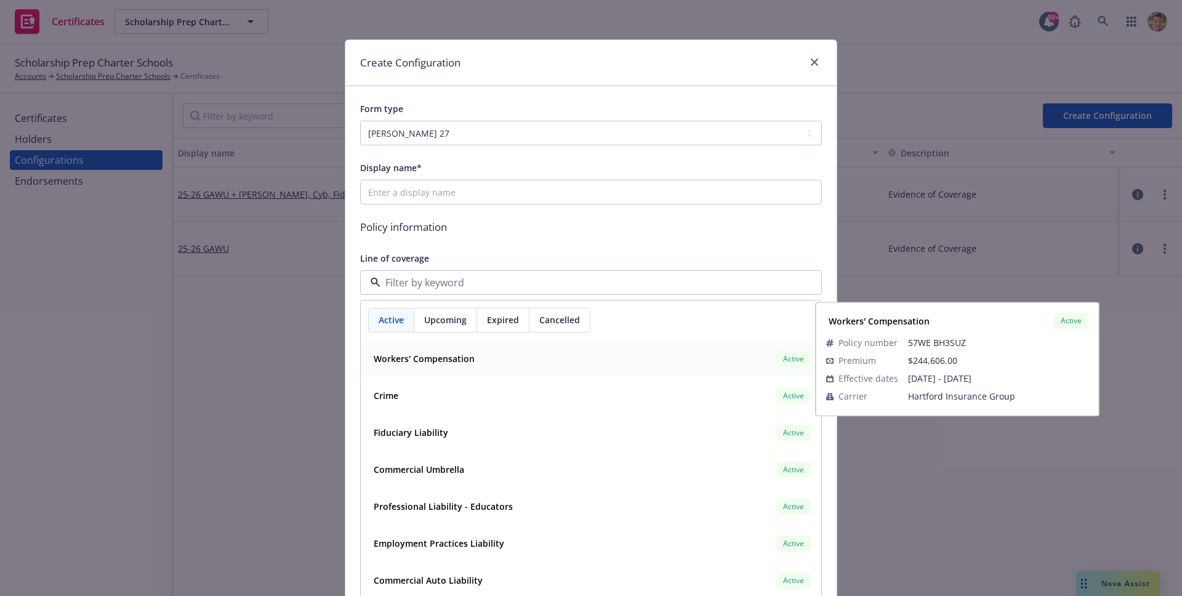
click at [486, 356] on div "Workers' Compensation Active" at bounding box center [591, 358] width 444 height 21
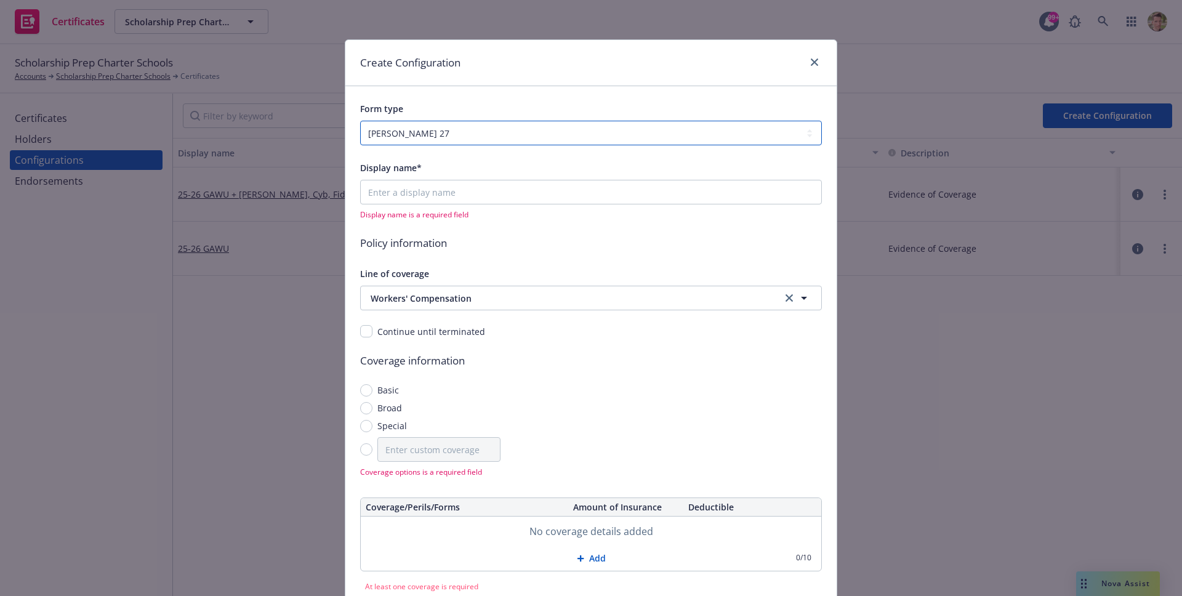
click at [430, 129] on select "[PERSON_NAME] 25 [PERSON_NAME] 27" at bounding box center [591, 133] width 462 height 25
select select "ACORD25"
click at [360, 121] on select "[PERSON_NAME] 25 [PERSON_NAME] 27" at bounding box center [591, 133] width 462 height 25
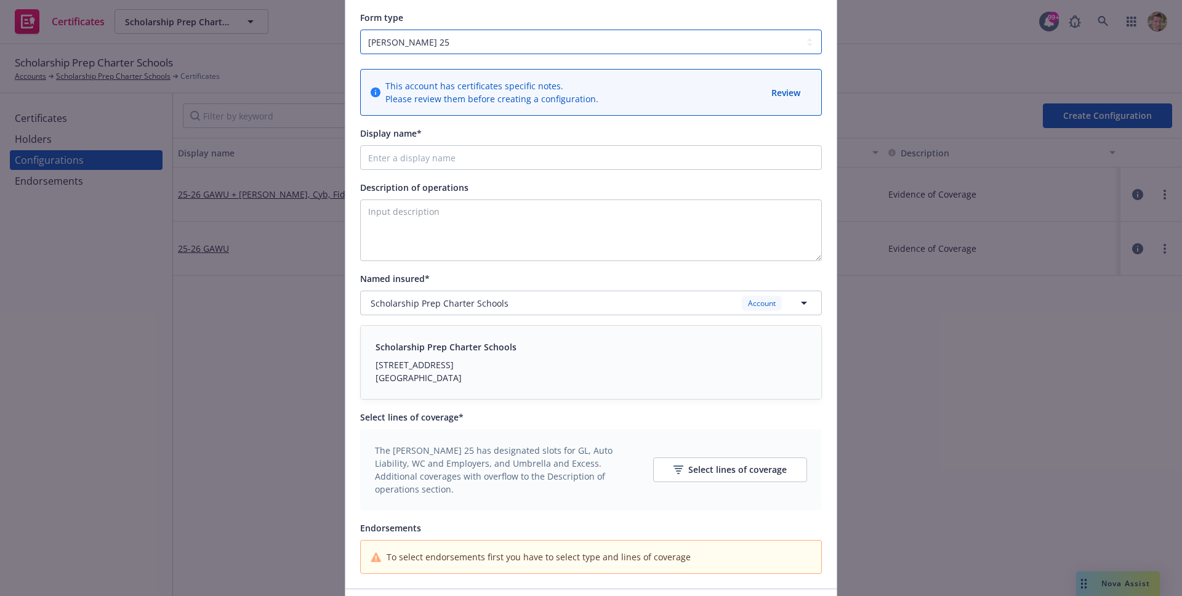
scroll to position [166, 0]
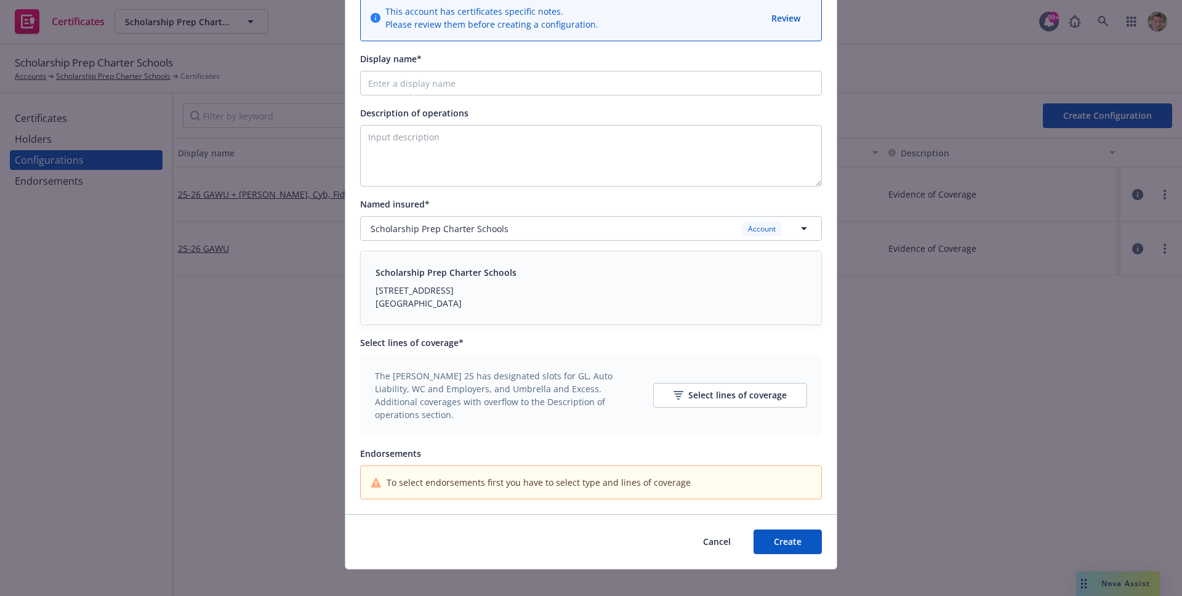
click at [449, 295] on div "[STREET_ADDRESS]" at bounding box center [445, 290] width 141 height 13
click at [720, 391] on div "Select lines of coverage" at bounding box center [729, 394] width 113 height 23
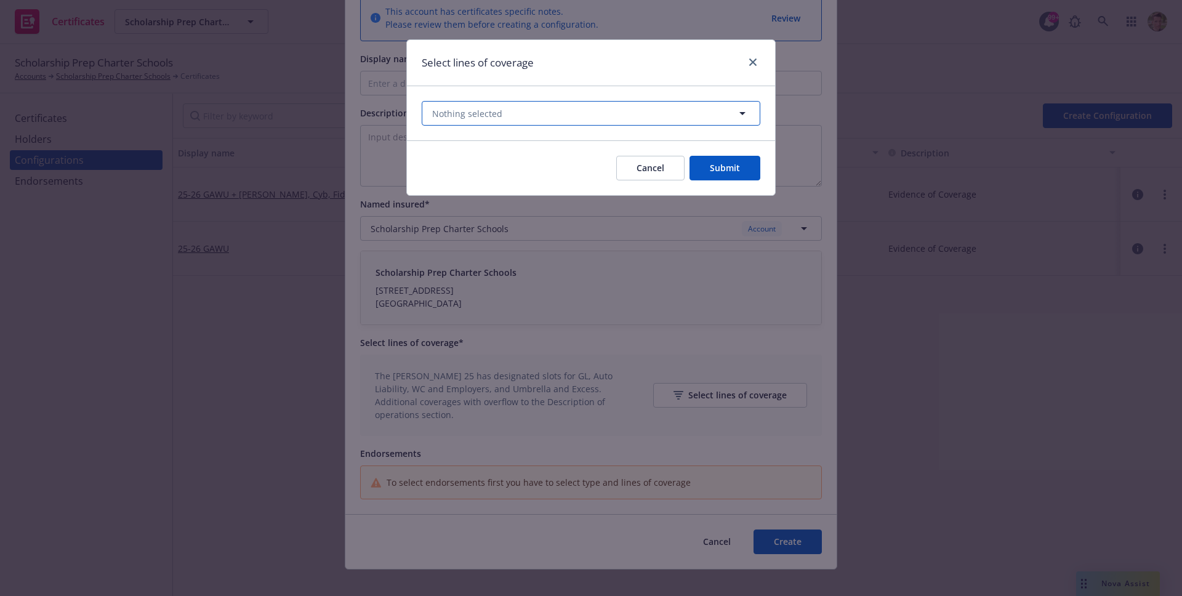
click at [550, 122] on button "Nothing selected" at bounding box center [591, 113] width 339 height 25
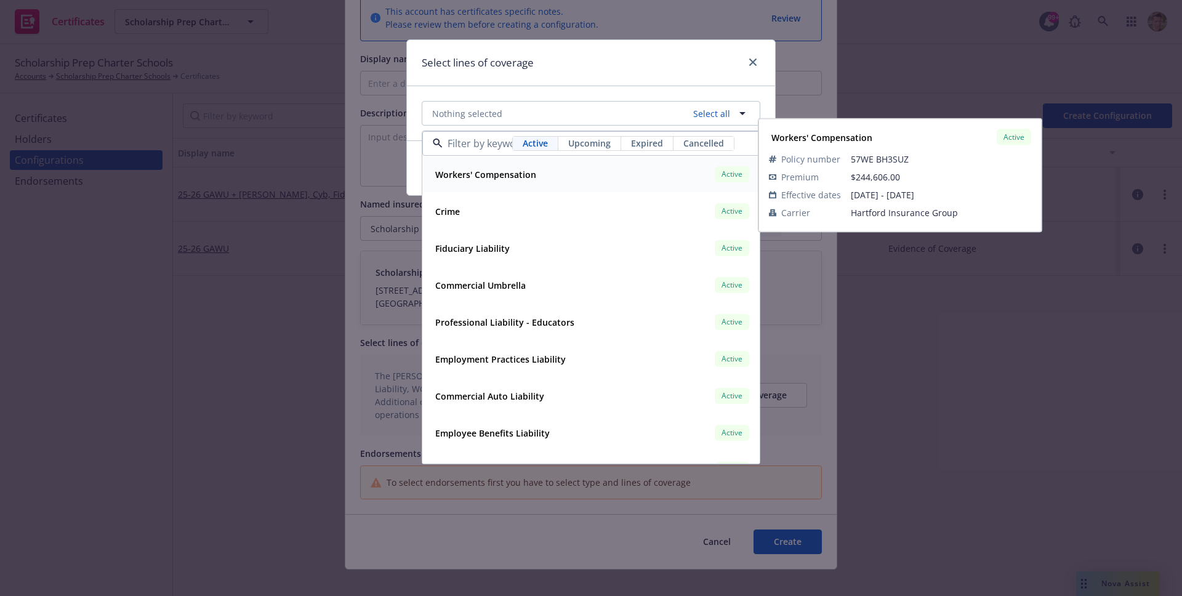
click at [539, 168] on div "Workers' Compensation Active" at bounding box center [590, 174] width 321 height 21
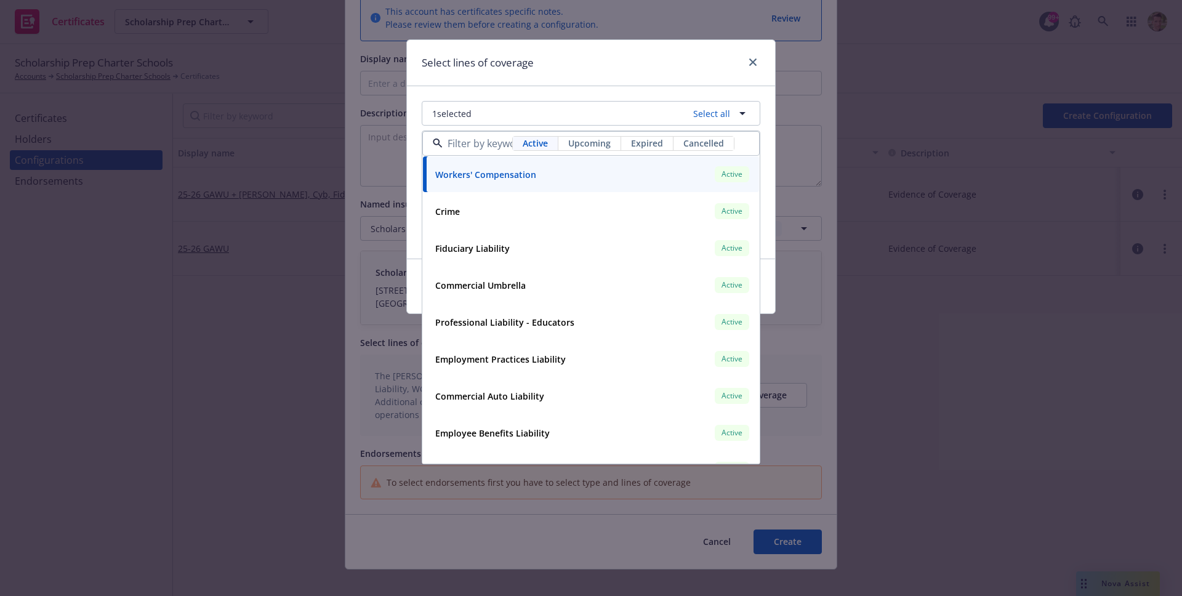
click at [639, 79] on div "Select lines of coverage" at bounding box center [591, 63] width 368 height 46
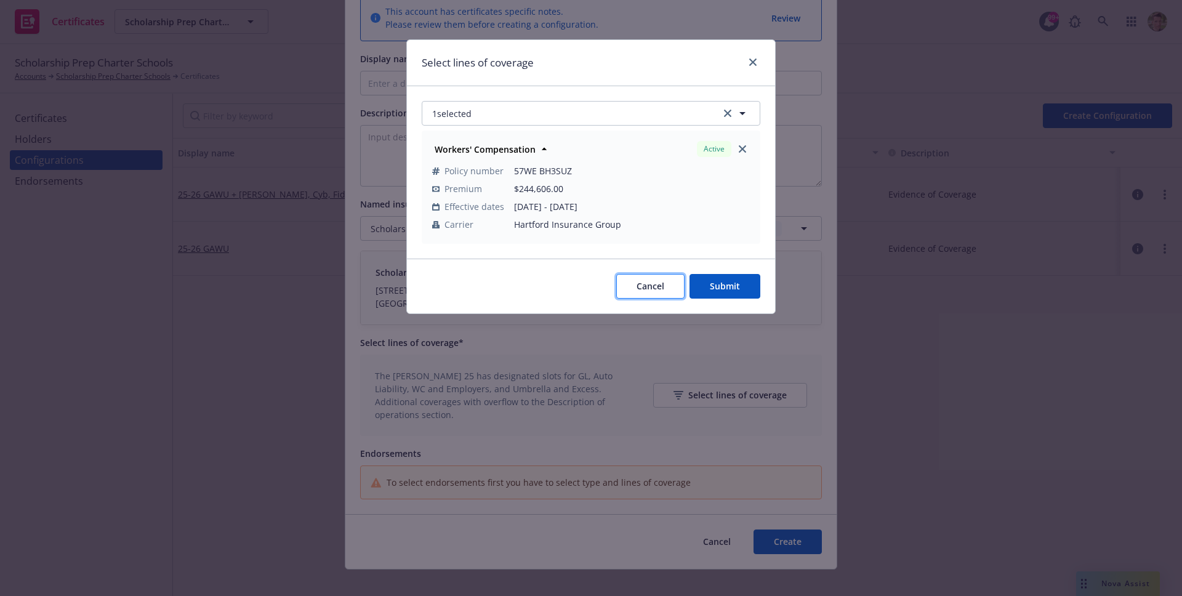
click at [632, 286] on button "Cancel" at bounding box center [650, 286] width 68 height 25
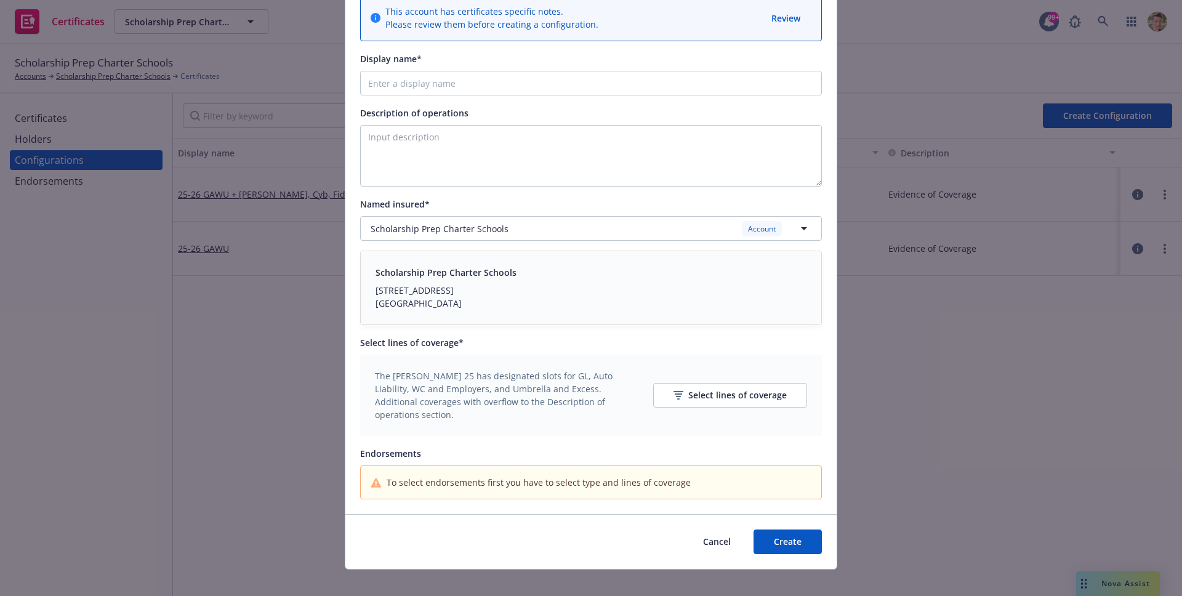
click at [707, 536] on span "Cancel" at bounding box center [717, 542] width 28 height 12
